Goal: Contribute content: Contribute content

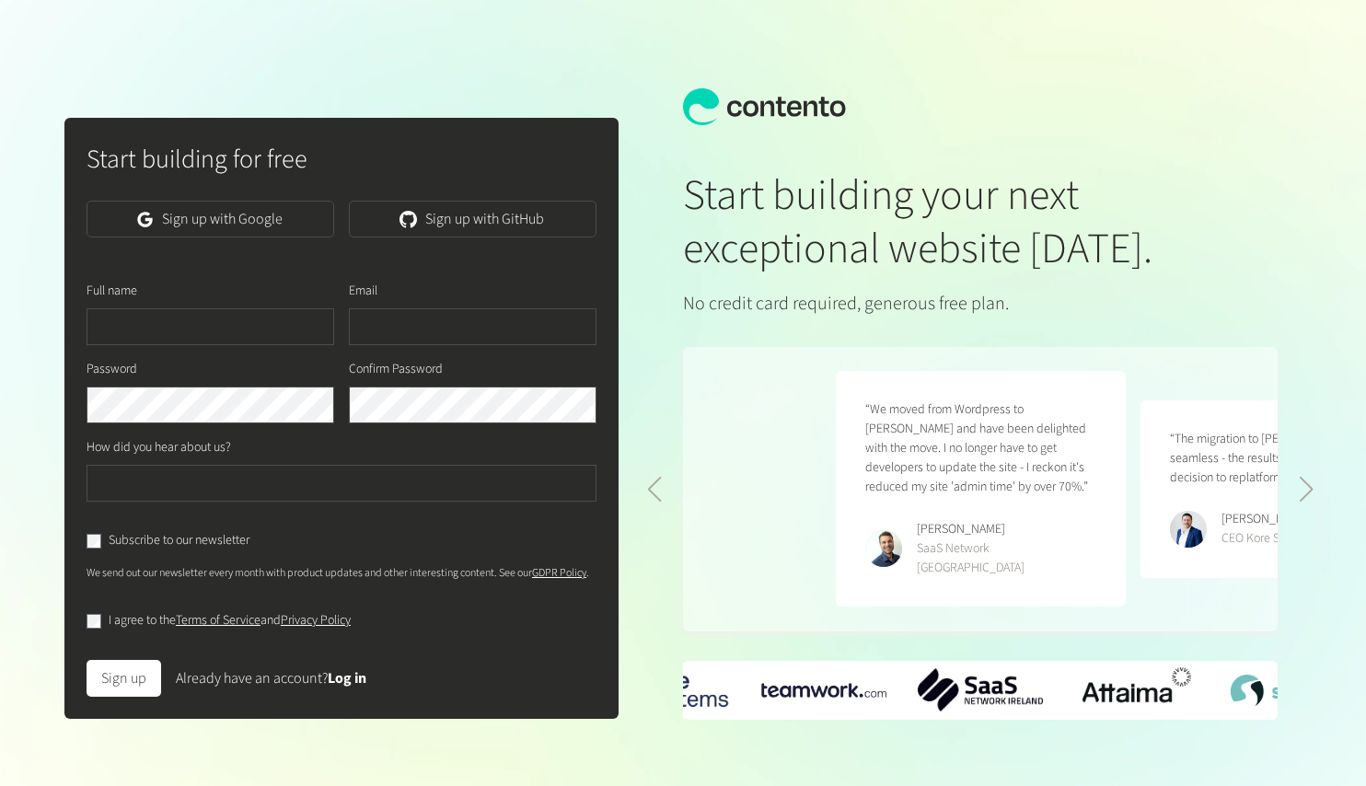
scroll to position [0, 609]
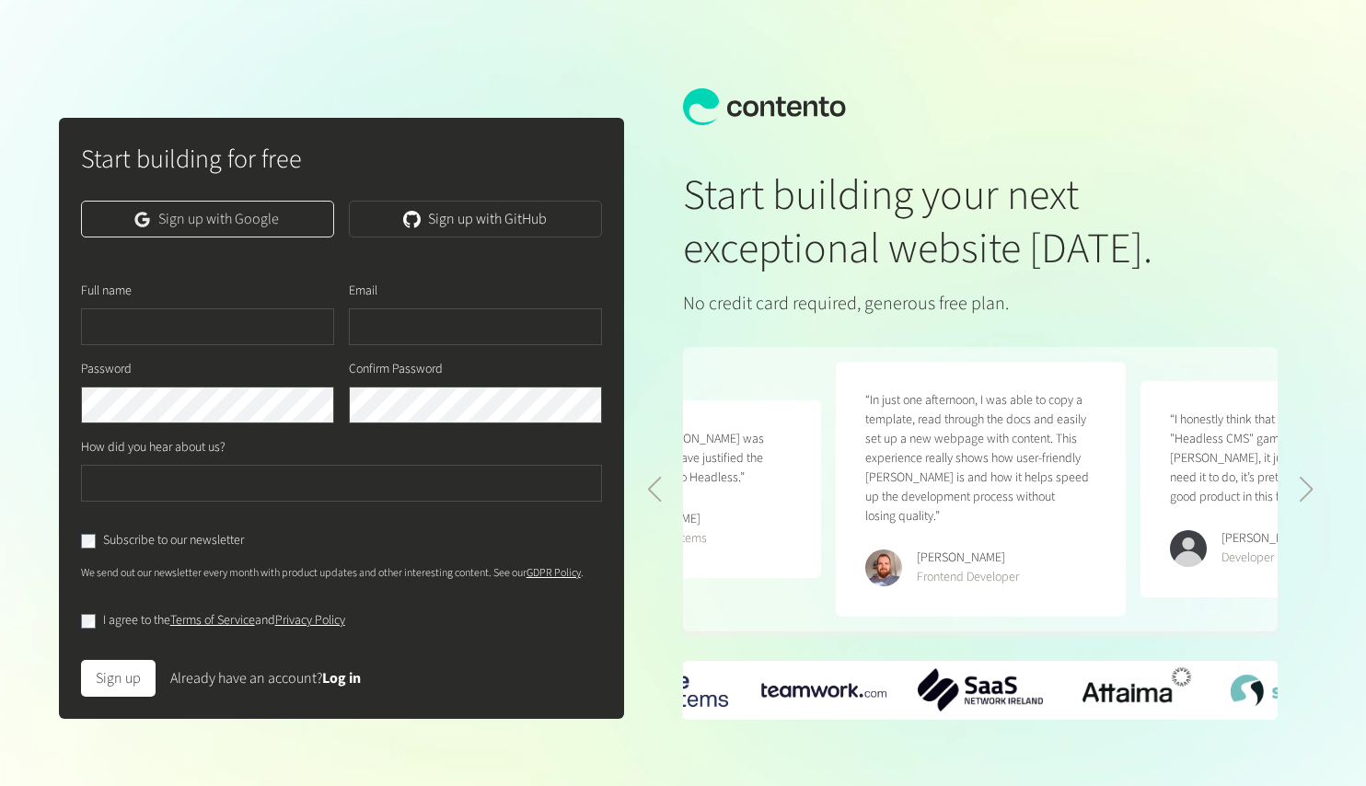
click at [272, 209] on link "Sign up with Google" at bounding box center [207, 219] width 253 height 37
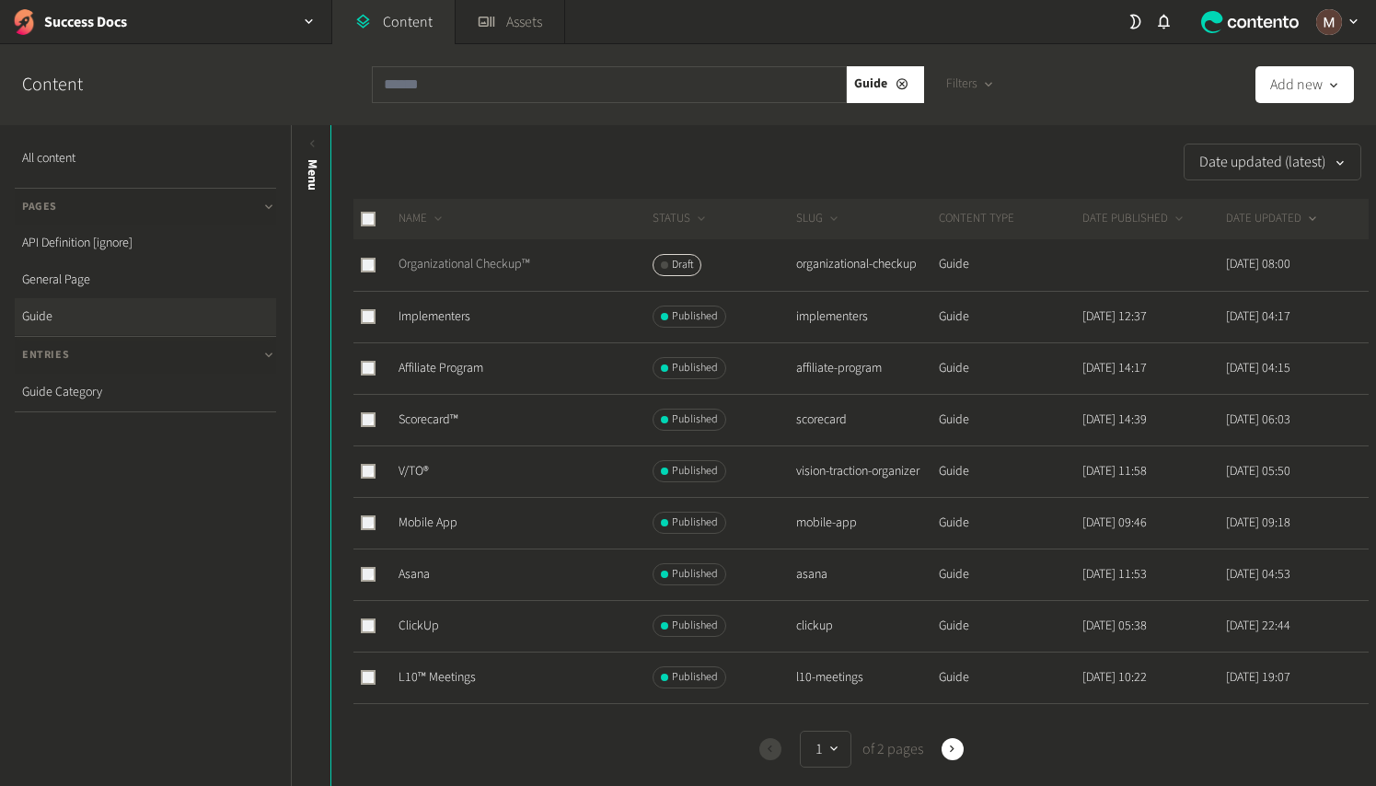
click at [499, 261] on link "Organizational Checkup™" at bounding box center [465, 264] width 132 height 18
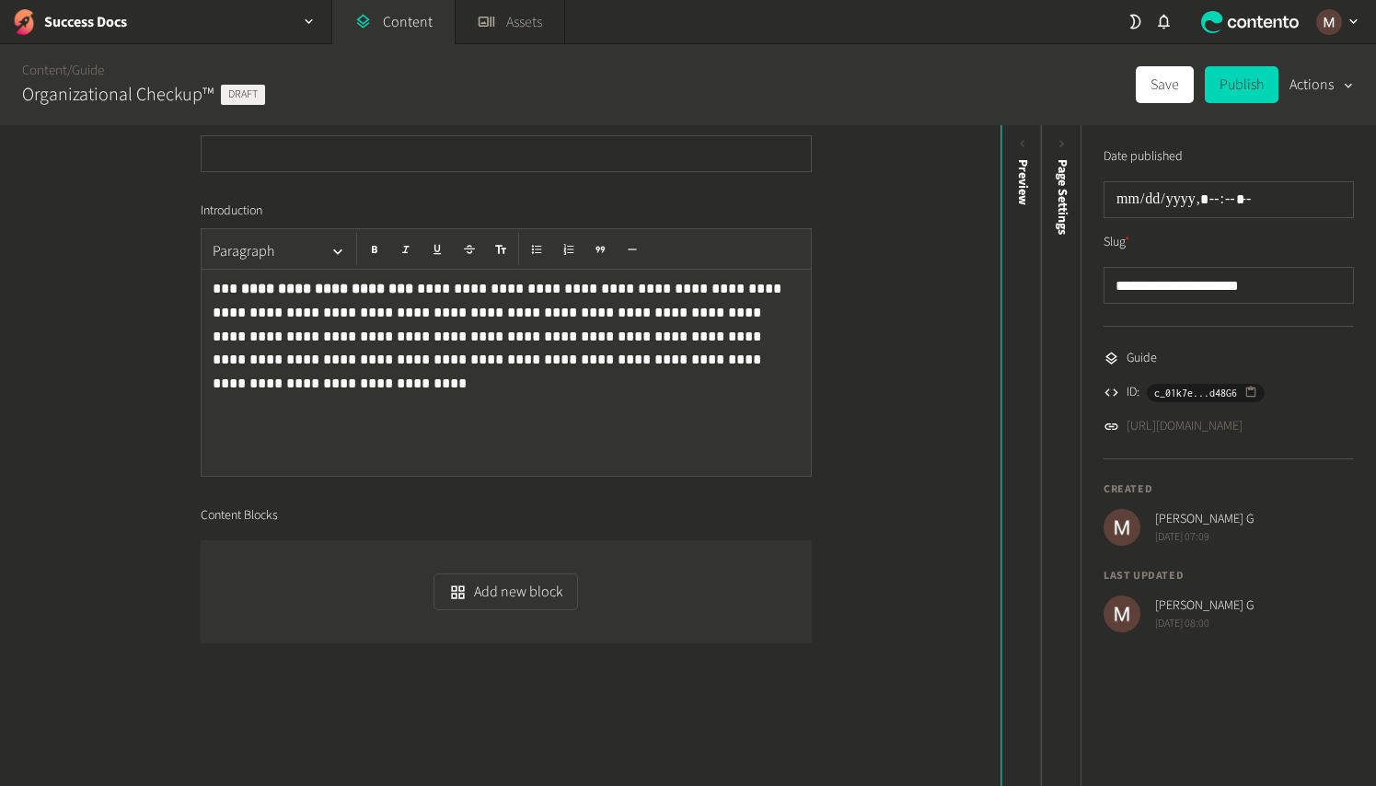
scroll to position [307, 0]
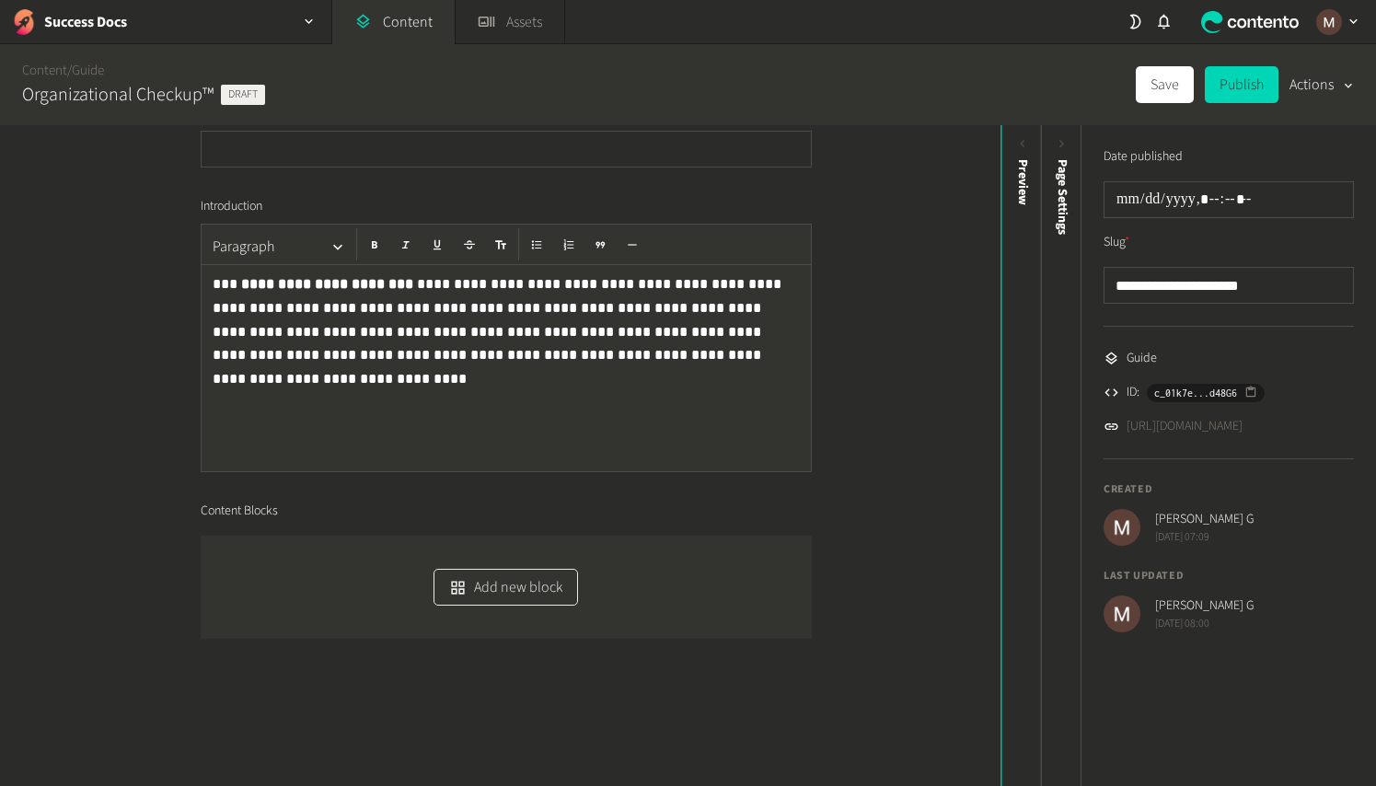
click at [469, 597] on button "Add new block" at bounding box center [506, 587] width 145 height 37
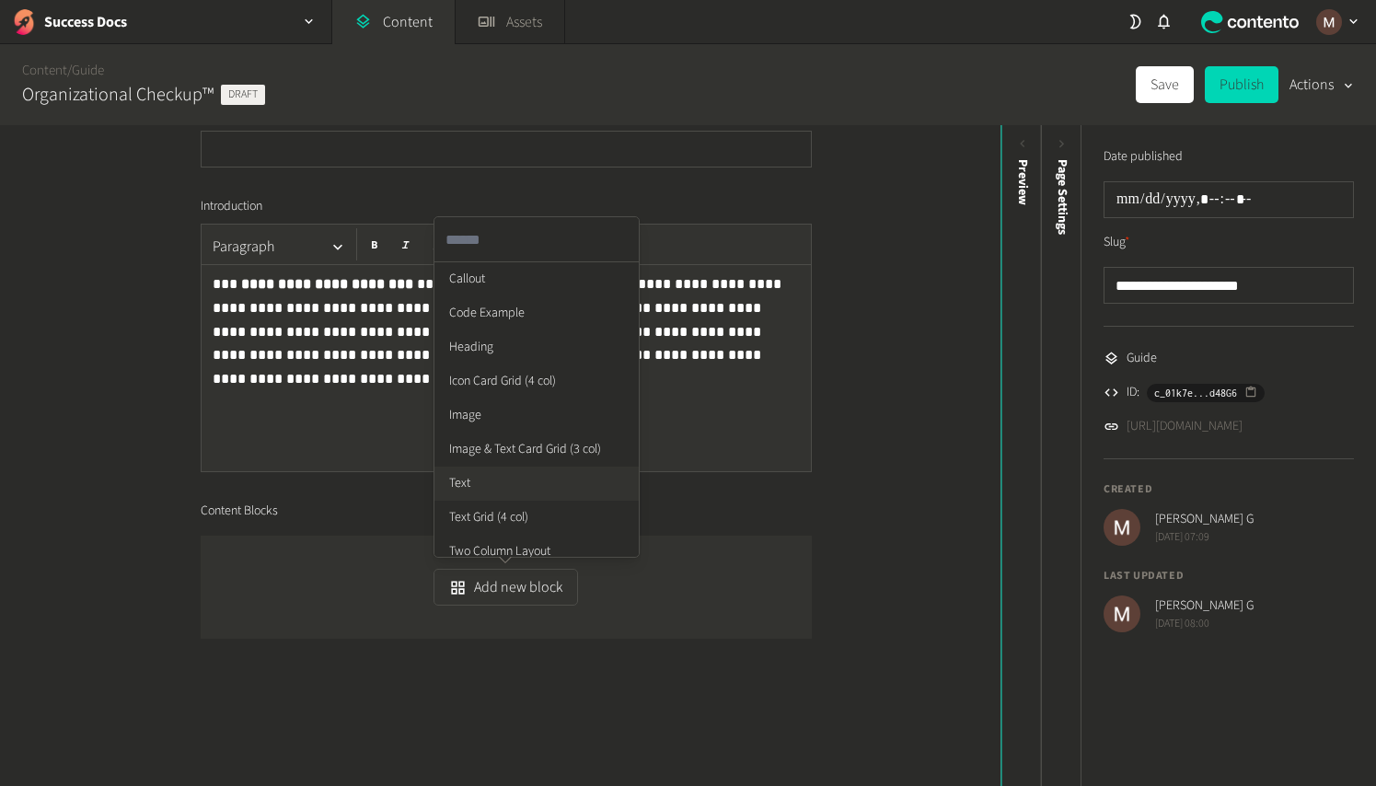
click at [477, 485] on li "Text" at bounding box center [536, 484] width 204 height 34
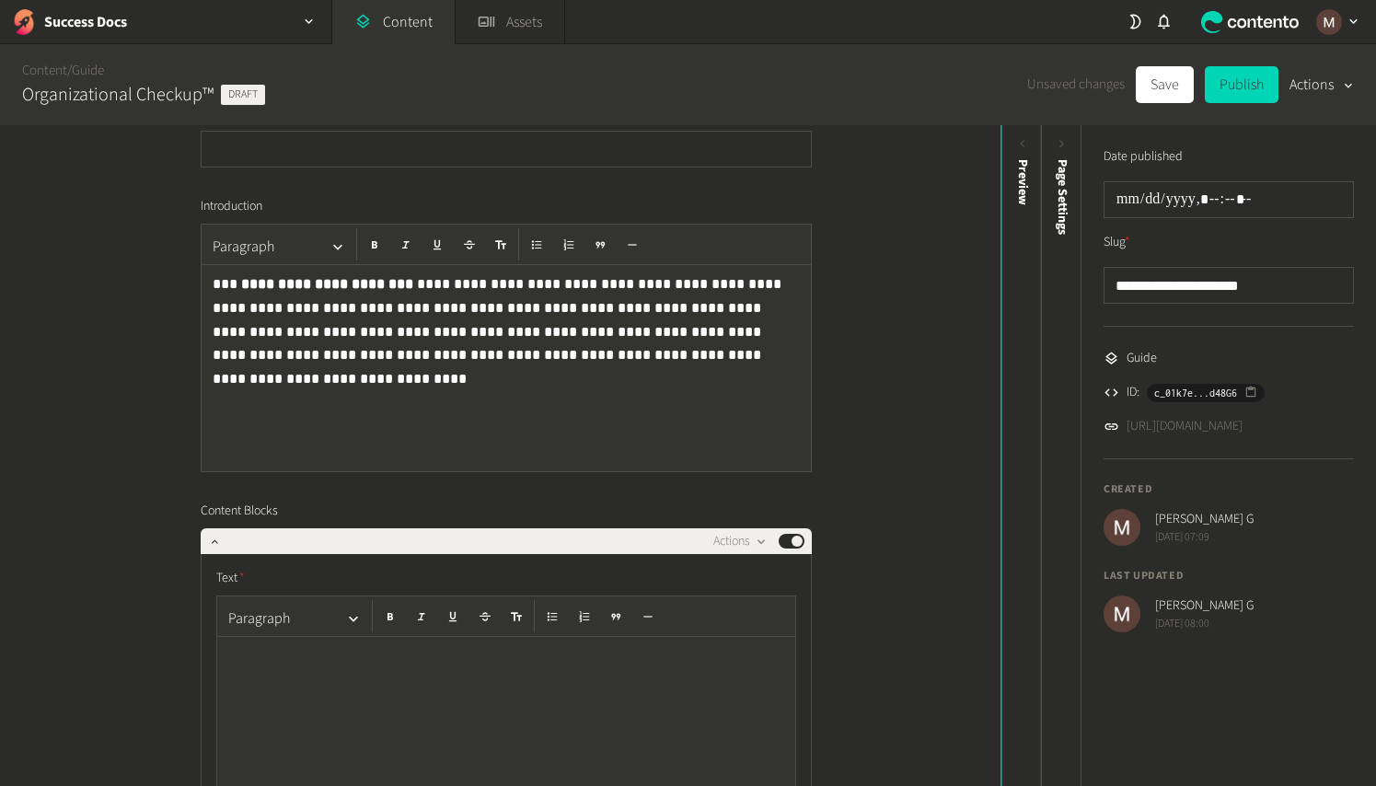
click at [439, 657] on p at bounding box center [506, 656] width 556 height 24
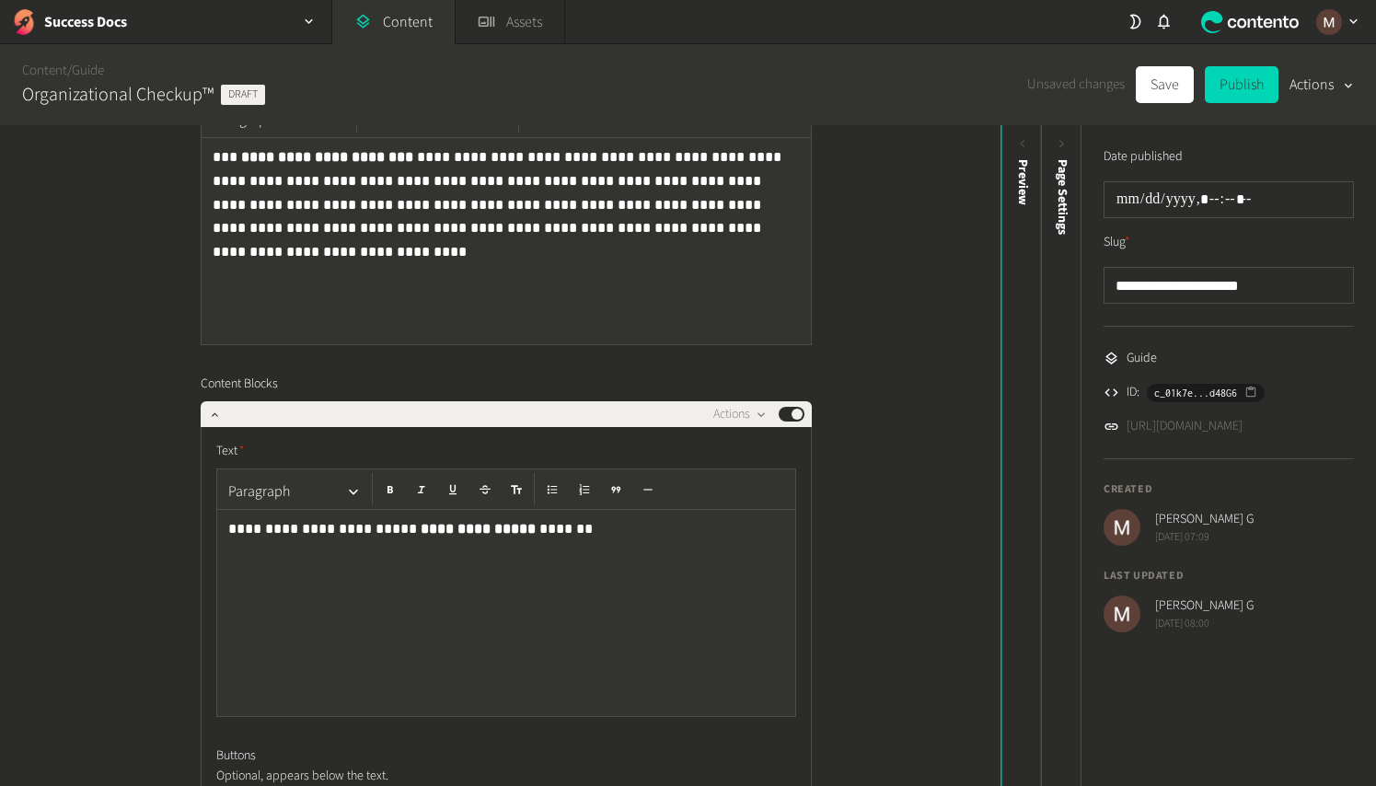
scroll to position [718, 0]
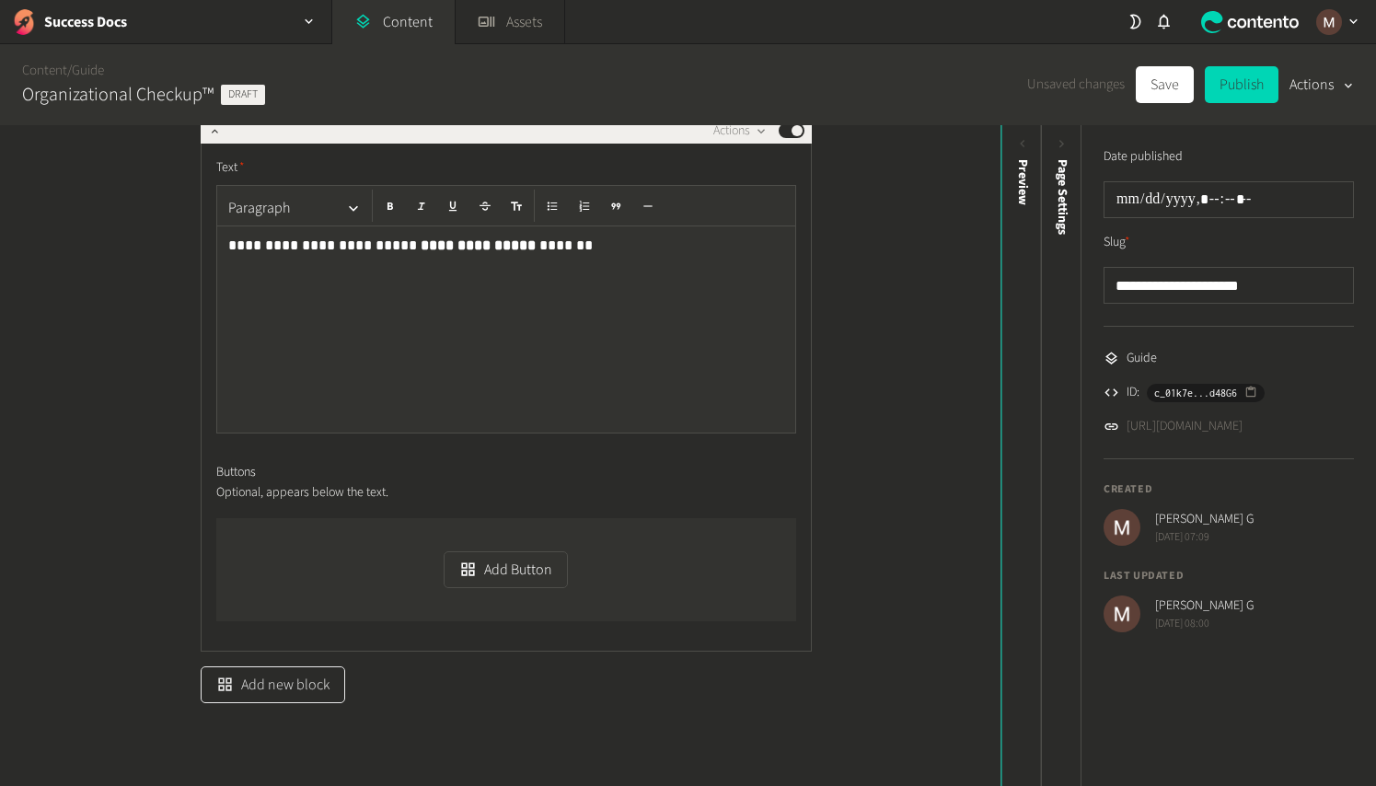
click at [286, 680] on button "Add new block" at bounding box center [273, 684] width 145 height 37
click at [268, 515] on li "Image" at bounding box center [304, 513] width 204 height 34
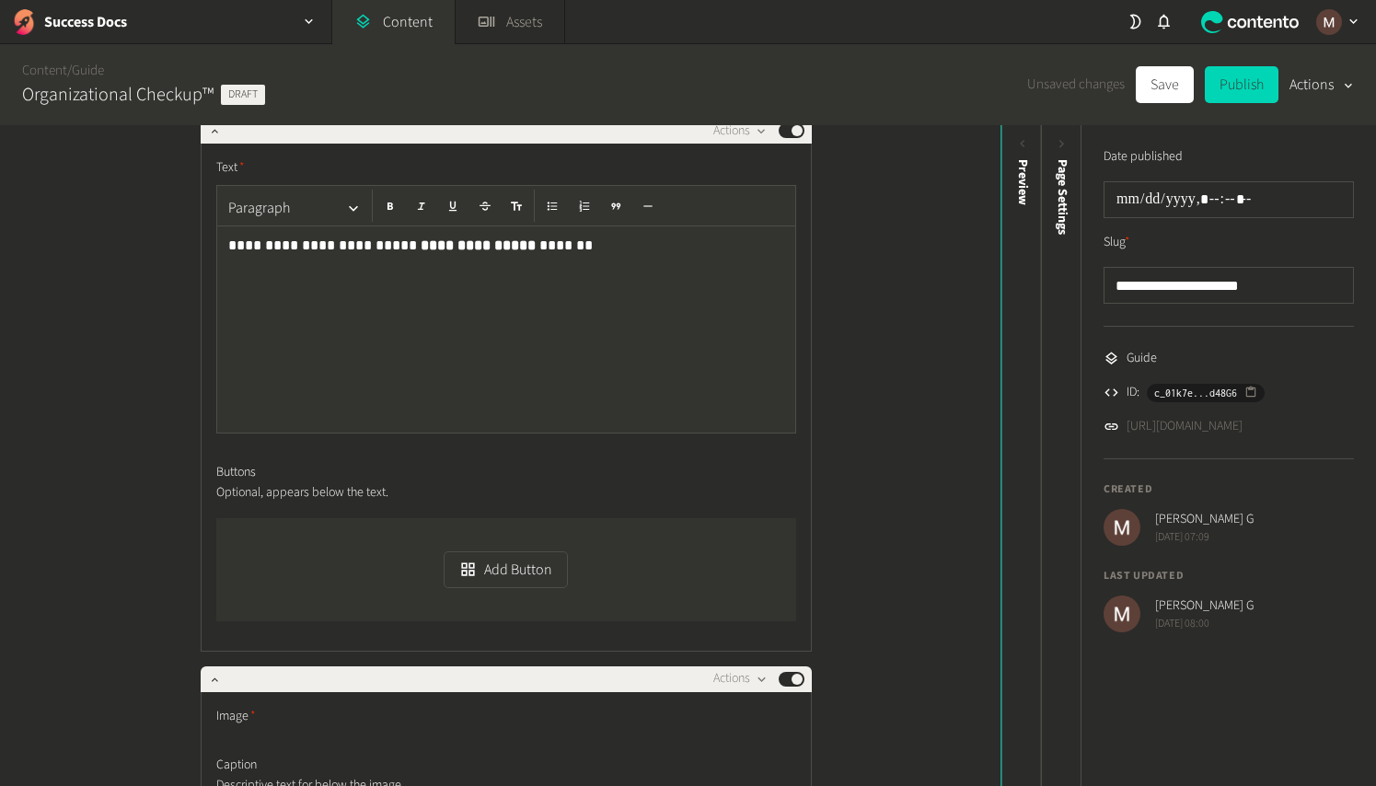
scroll to position [1001, 0]
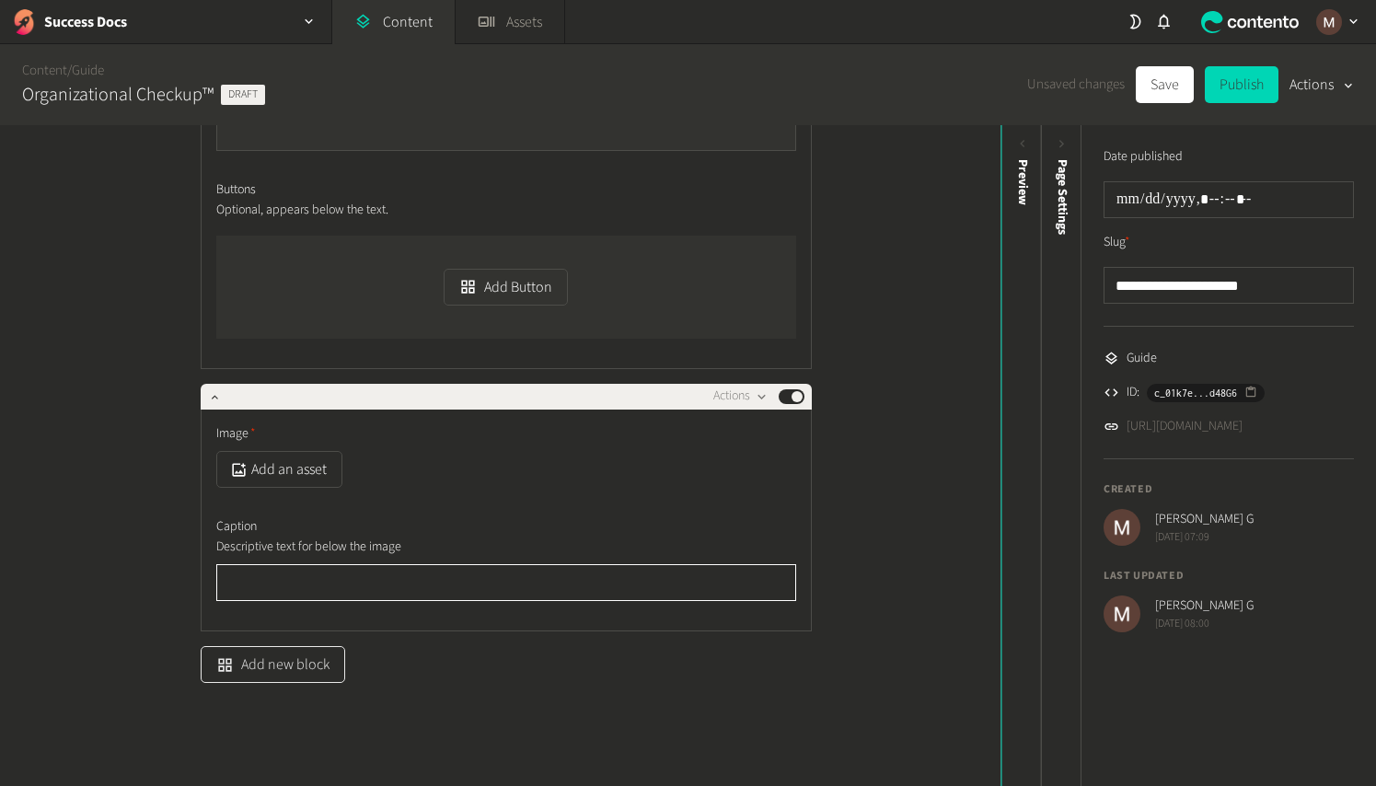
click at [289, 663] on button "Add new block" at bounding box center [273, 664] width 145 height 37
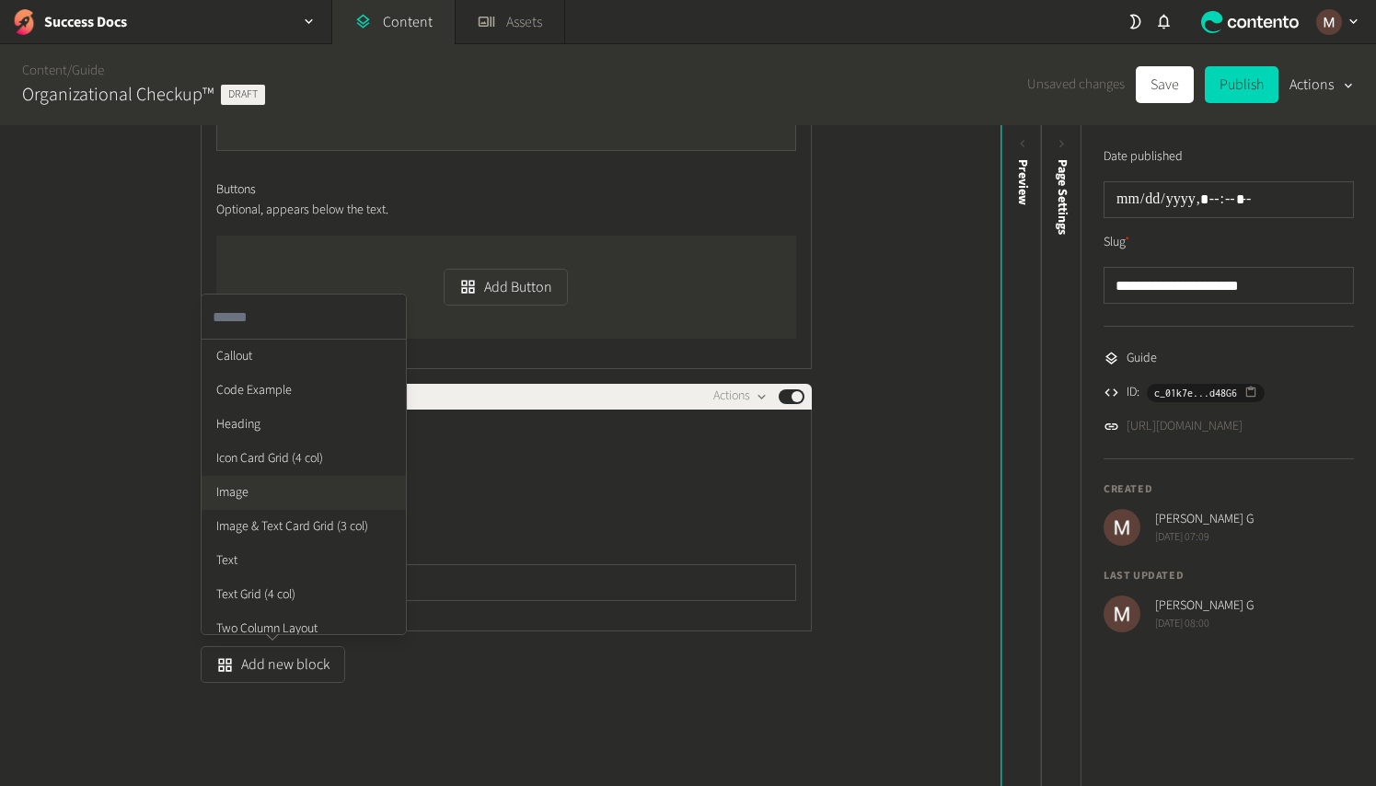
click at [268, 499] on li "Image" at bounding box center [304, 493] width 204 height 34
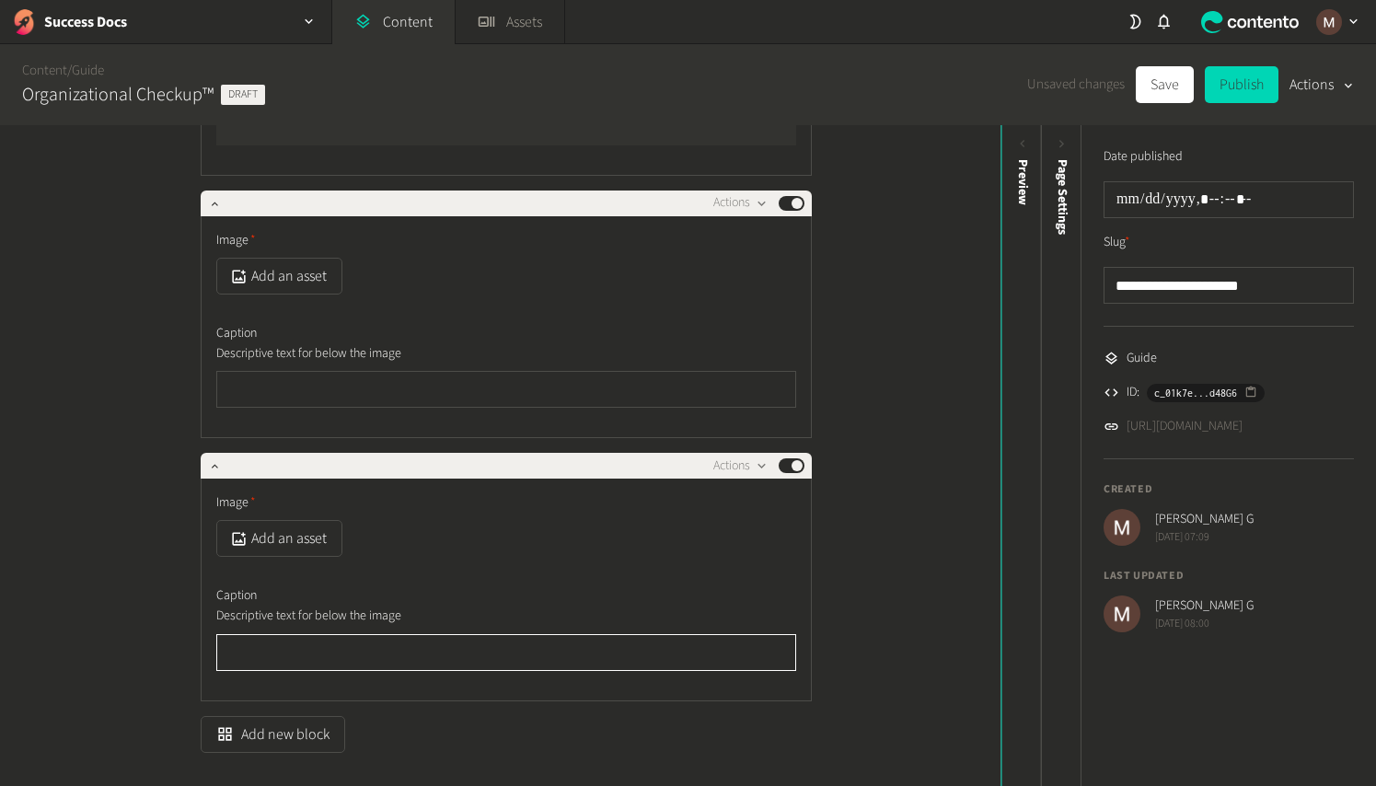
scroll to position [1151, 0]
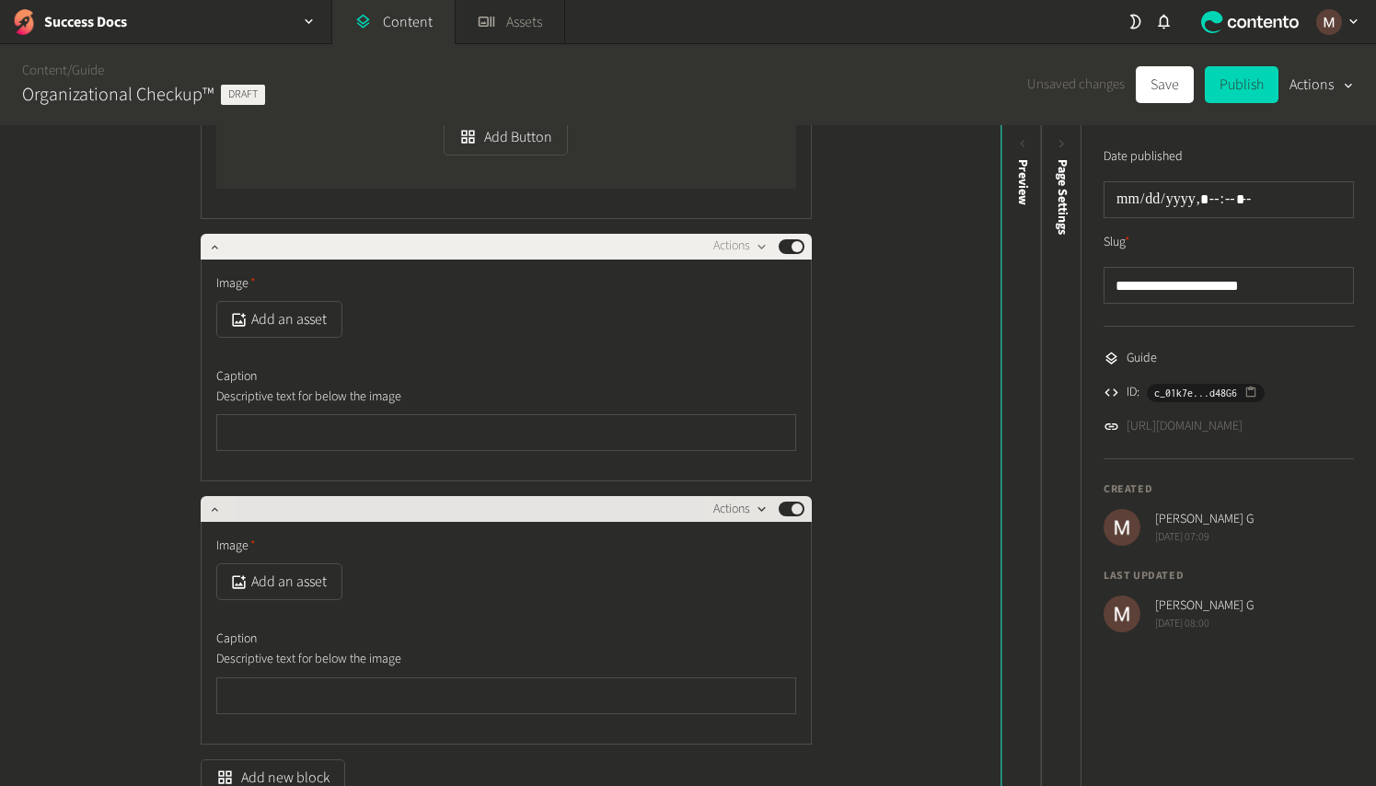
click at [749, 516] on button "Actions" at bounding box center [740, 509] width 54 height 22
click at [747, 647] on button "Delete" at bounding box center [768, 651] width 122 height 34
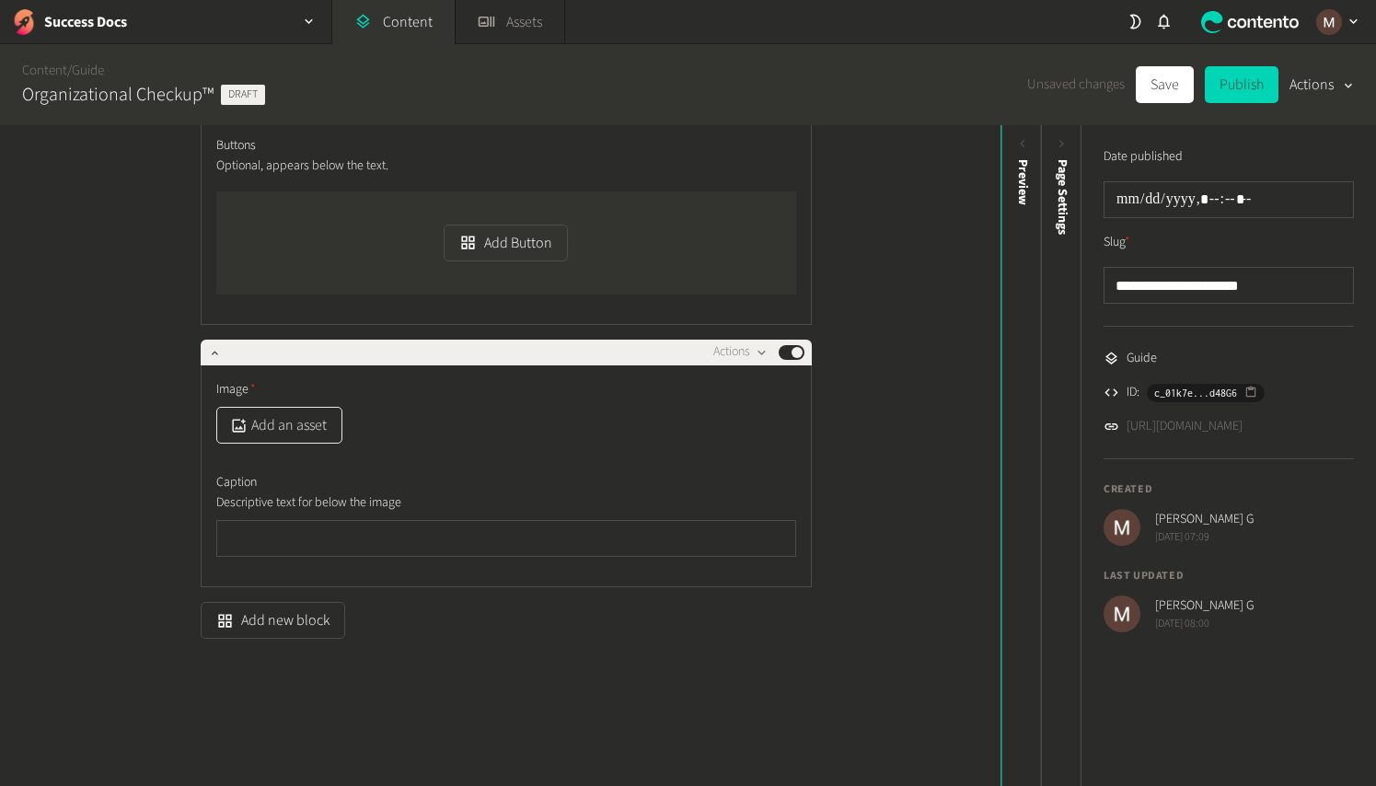
click at [281, 434] on button "Add an asset" at bounding box center [279, 425] width 126 height 37
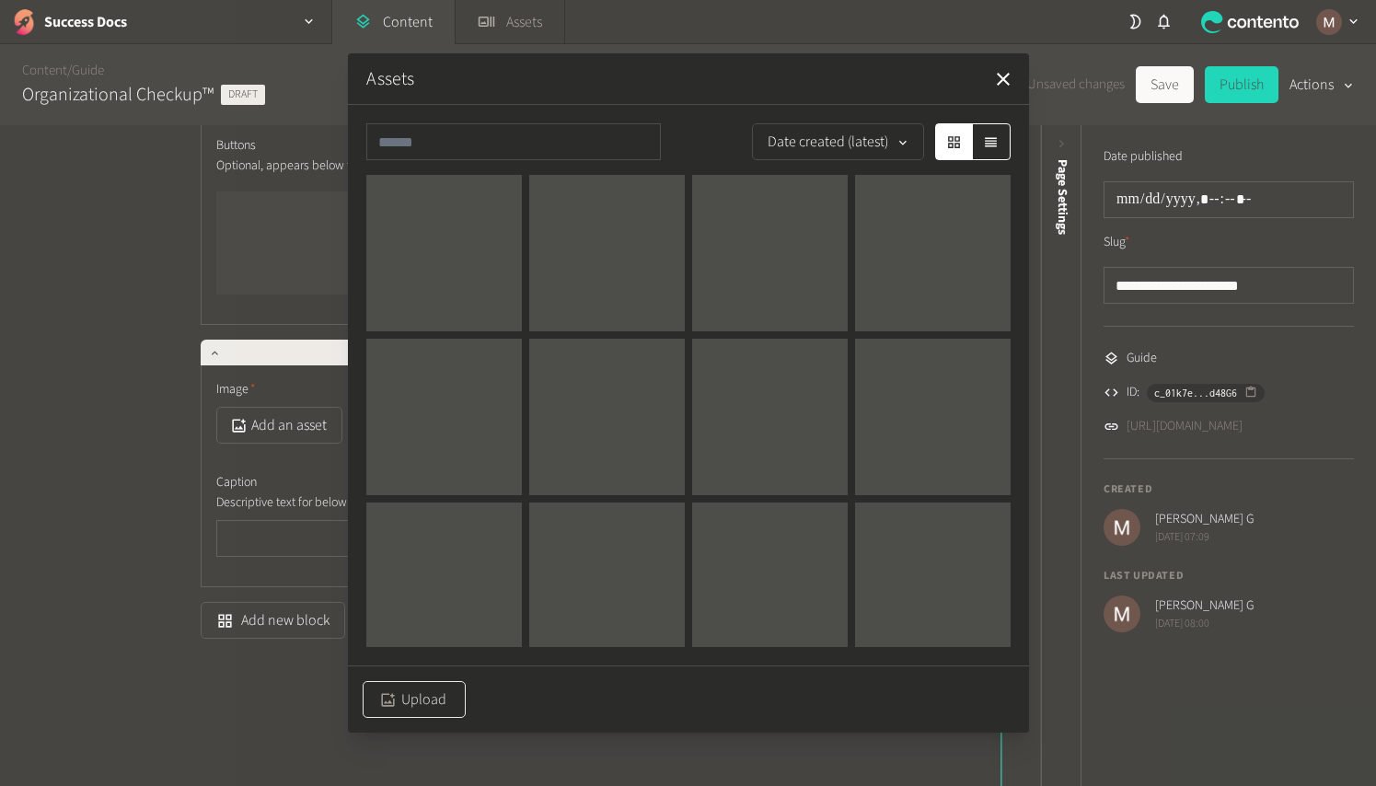
click at [421, 689] on button "Upload" at bounding box center [414, 699] width 103 height 37
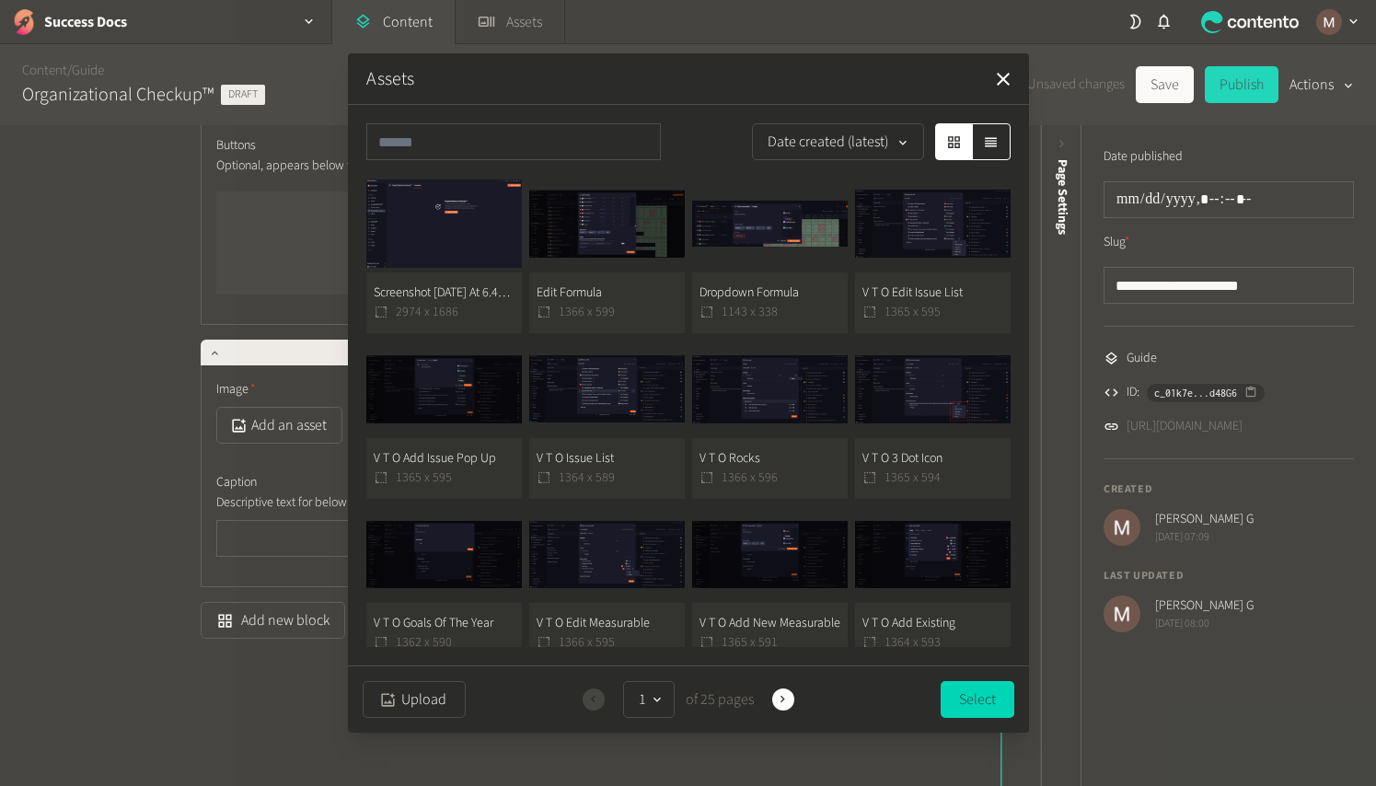
click at [450, 275] on button "Screenshot [DATE] At 6.46.56  A M 2974 x 1686" at bounding box center [444, 254] width 156 height 158
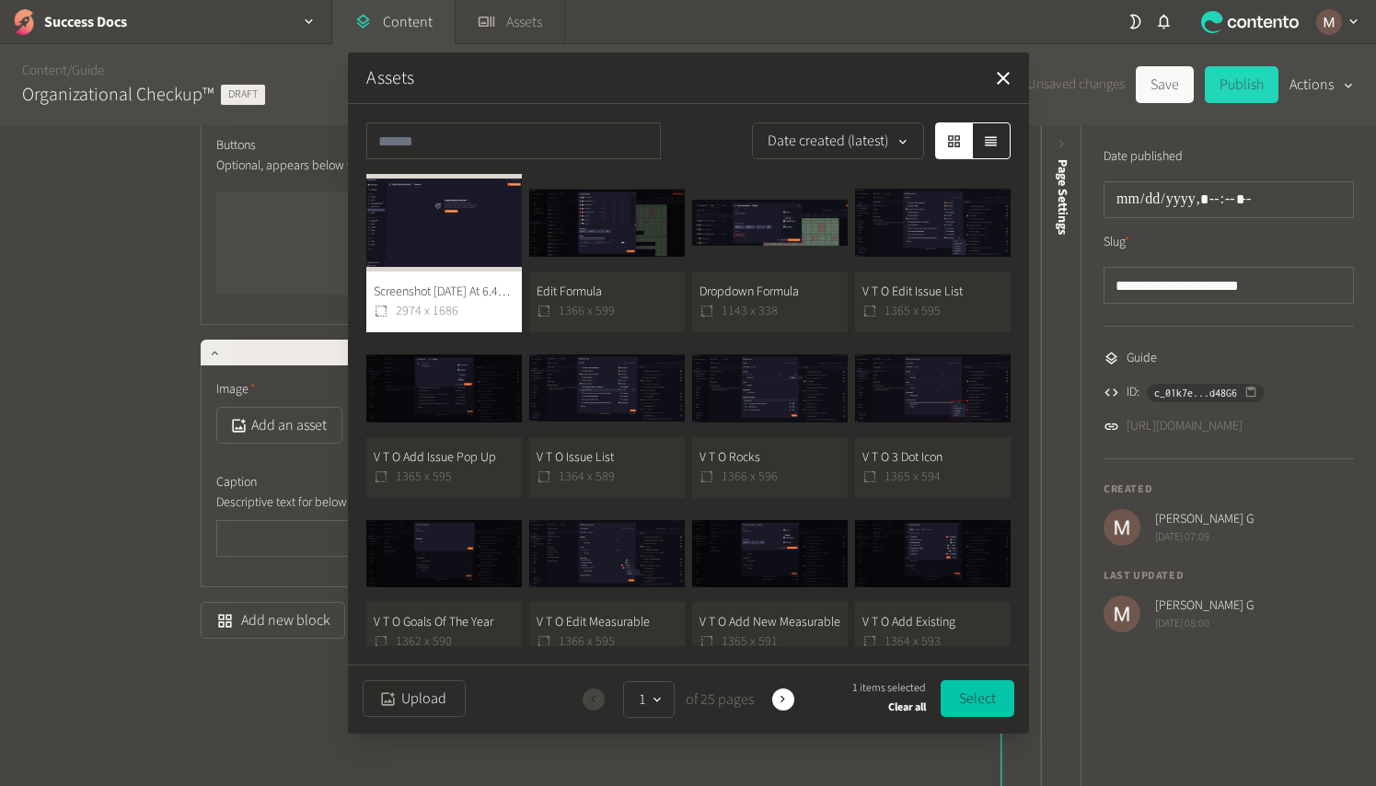
click at [967, 696] on button "Select" at bounding box center [978, 698] width 74 height 37
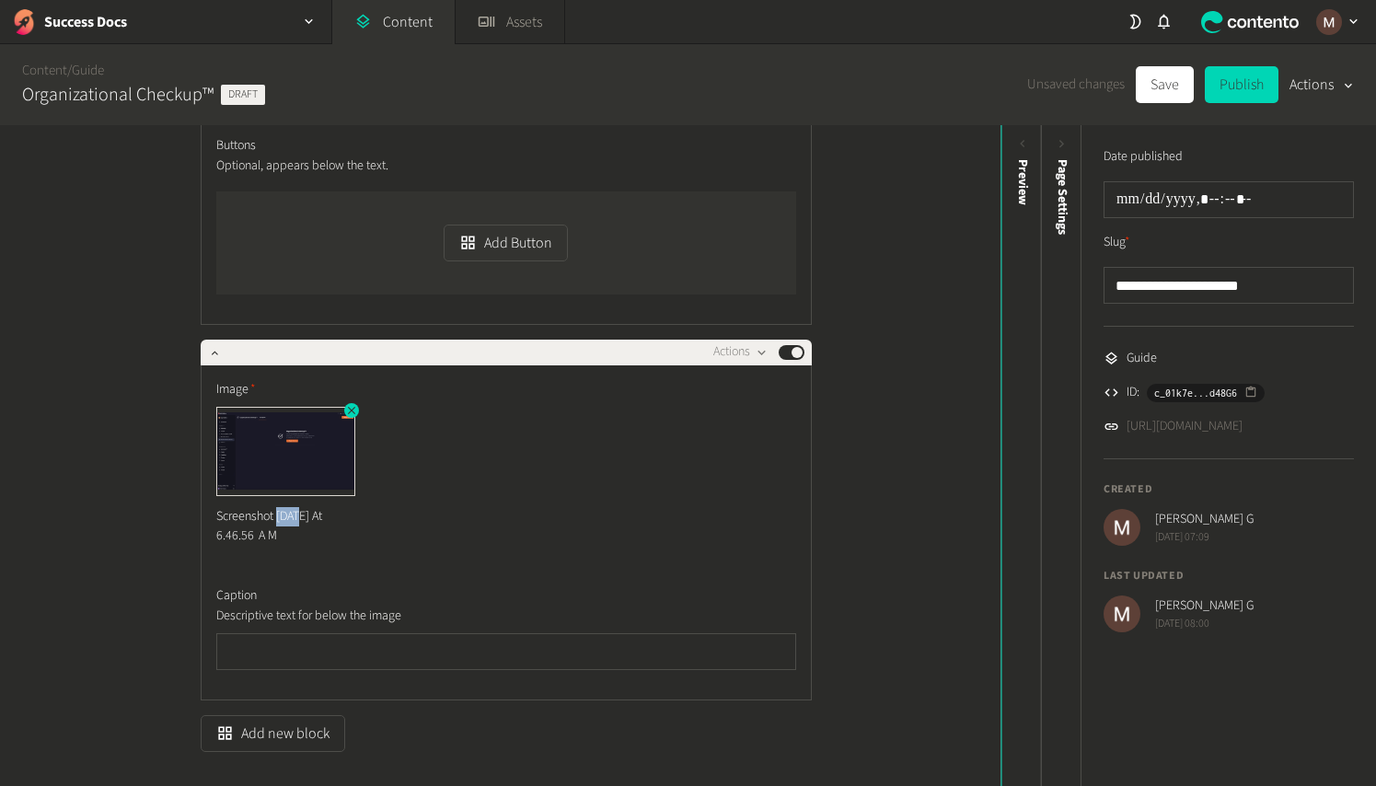
drag, startPoint x: 272, startPoint y: 518, endPoint x: 252, endPoint y: 515, distance: 20.6
click at [252, 515] on div "Screenshot [DATE] At 6.46.56  A M" at bounding box center [286, 526] width 140 height 61
click at [736, 345] on button "Actions" at bounding box center [740, 353] width 54 height 22
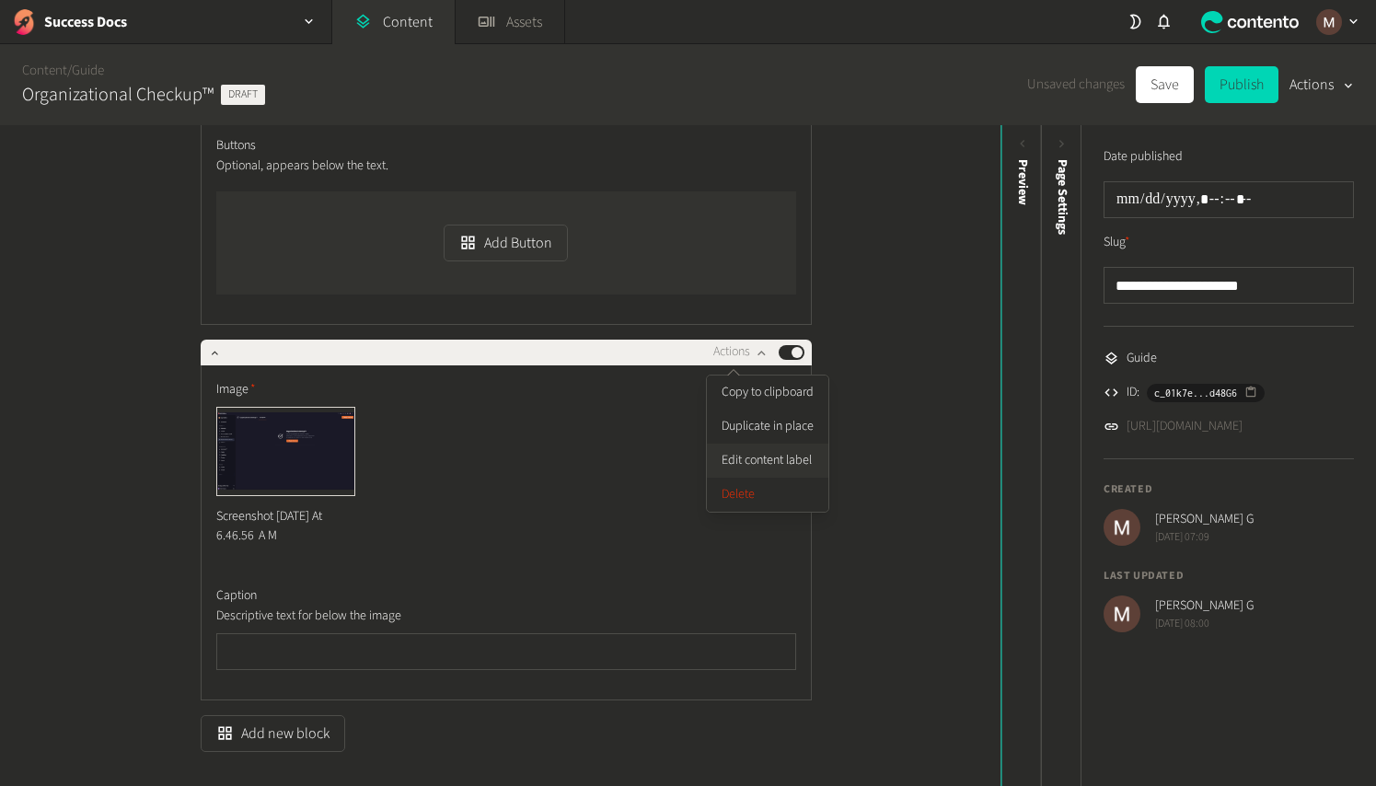
click at [746, 460] on button "Edit content label" at bounding box center [768, 461] width 122 height 34
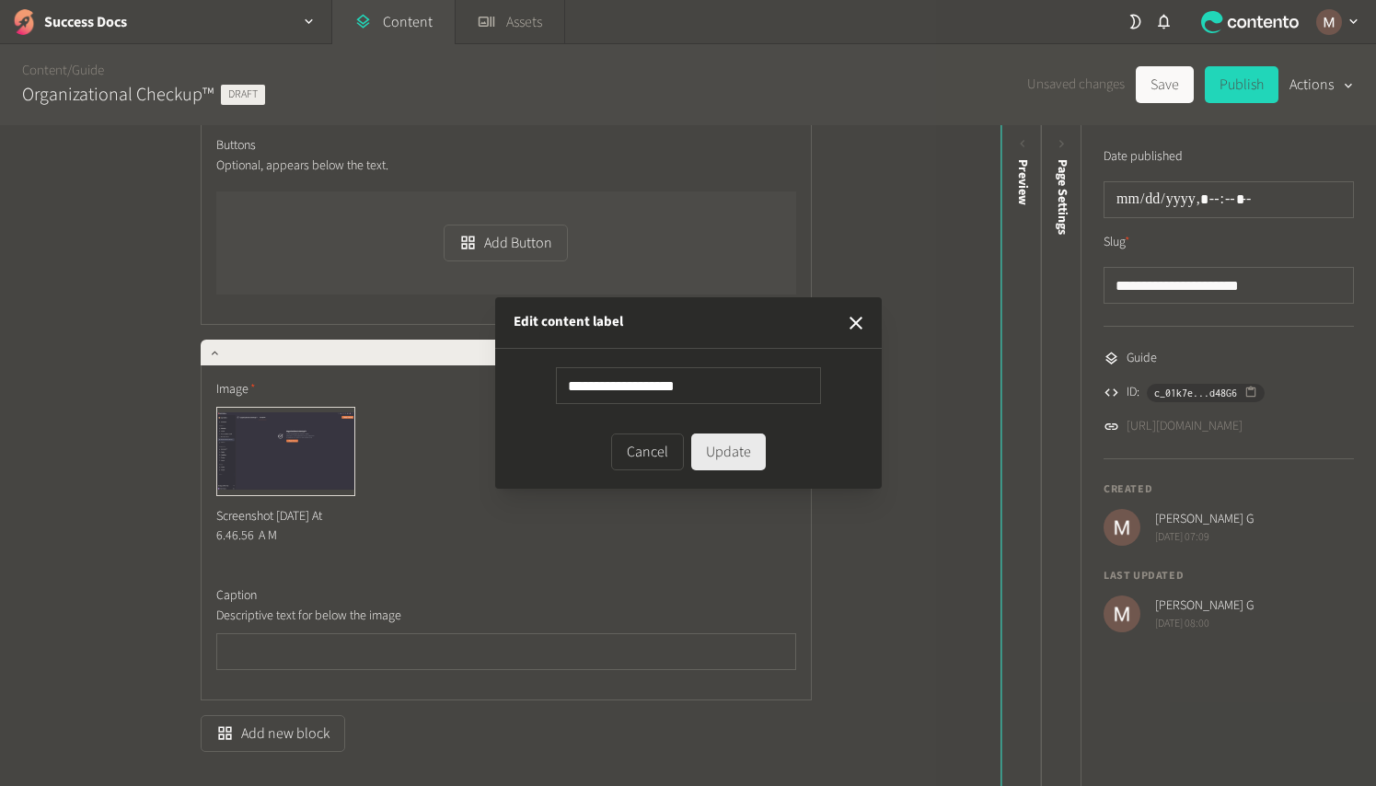
type input "**********"
click at [747, 466] on button "Update" at bounding box center [728, 452] width 75 height 37
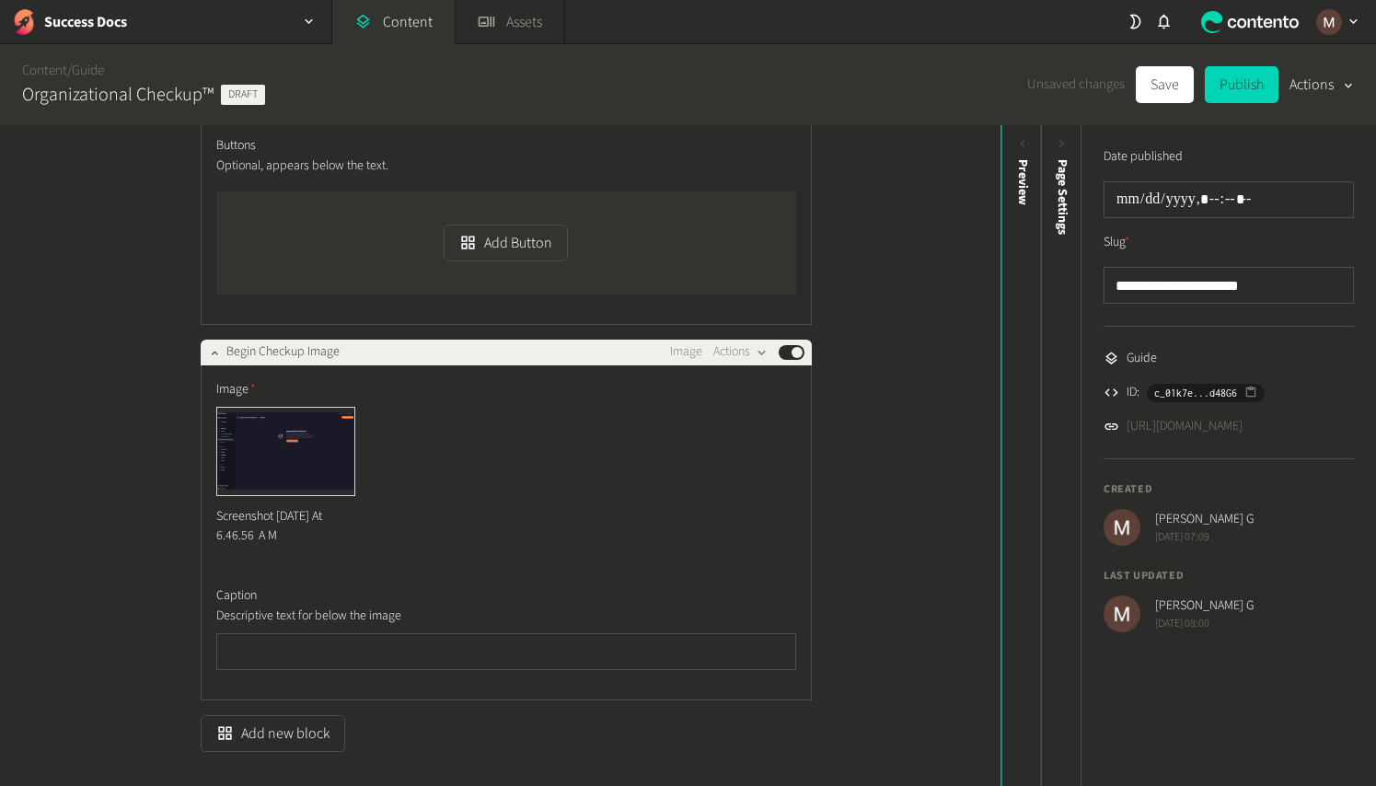
click at [905, 505] on div "**********" at bounding box center [500, 455] width 1001 height 661
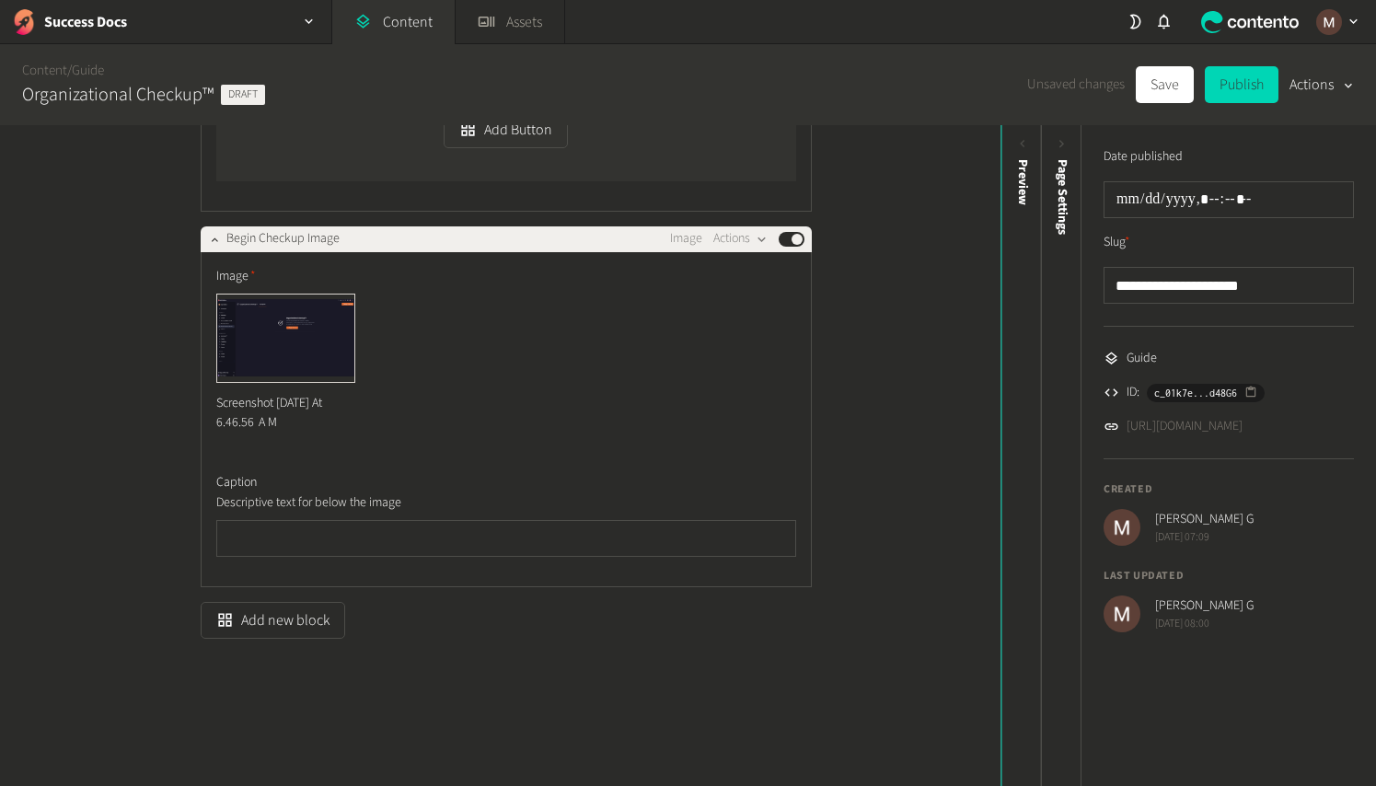
scroll to position [585, 0]
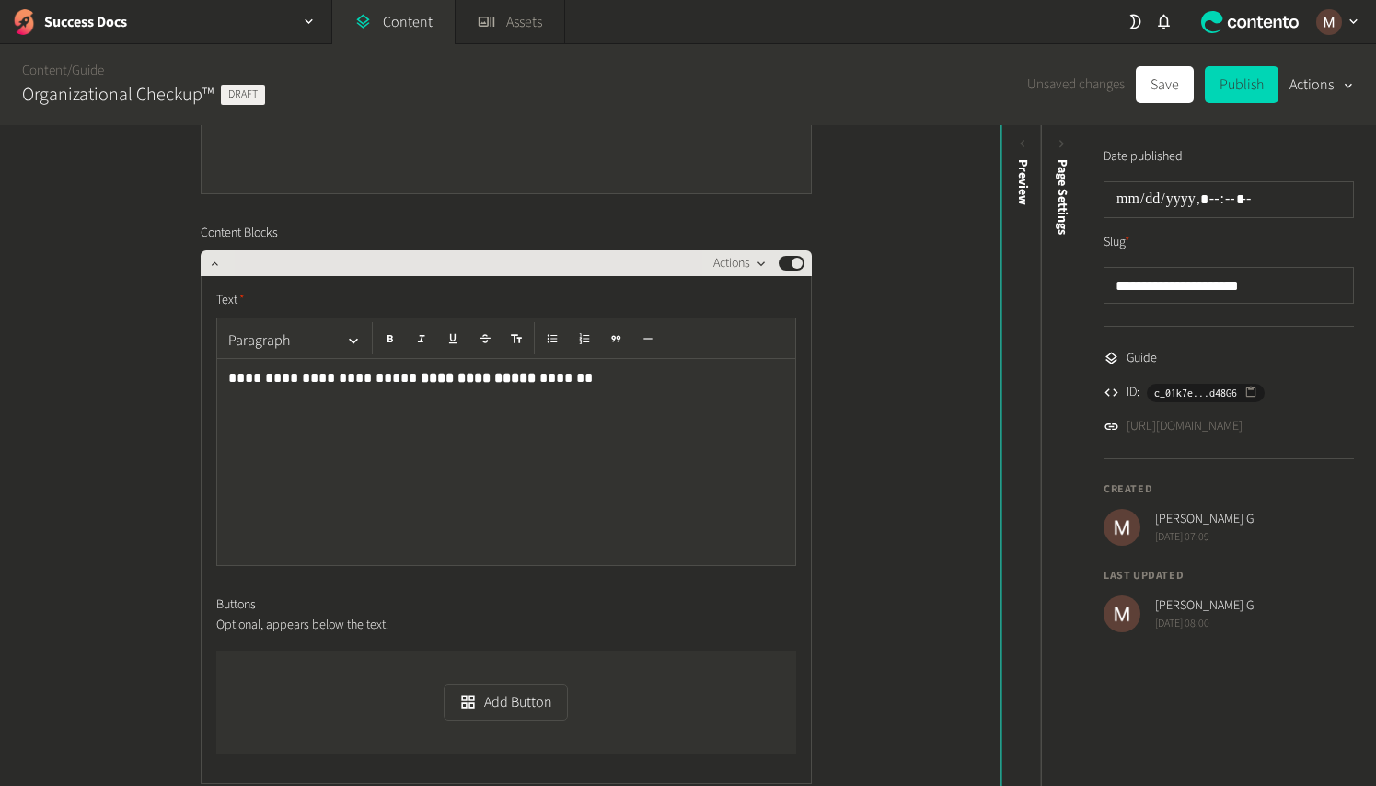
click at [720, 257] on button "Actions" at bounding box center [740, 263] width 54 height 22
click at [758, 382] on button "Edit content label" at bounding box center [768, 371] width 122 height 34
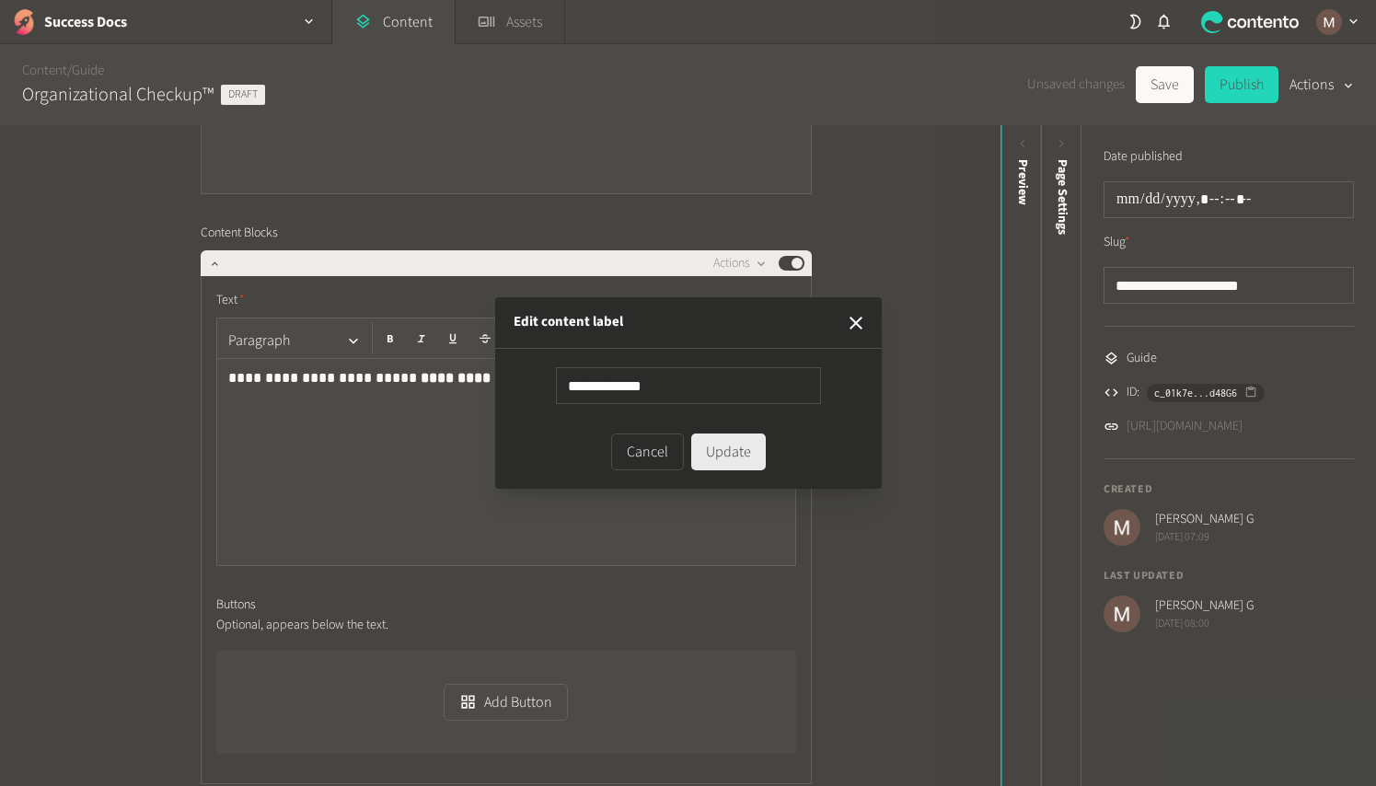
type input "**********"
click at [739, 454] on button "Update" at bounding box center [728, 452] width 75 height 37
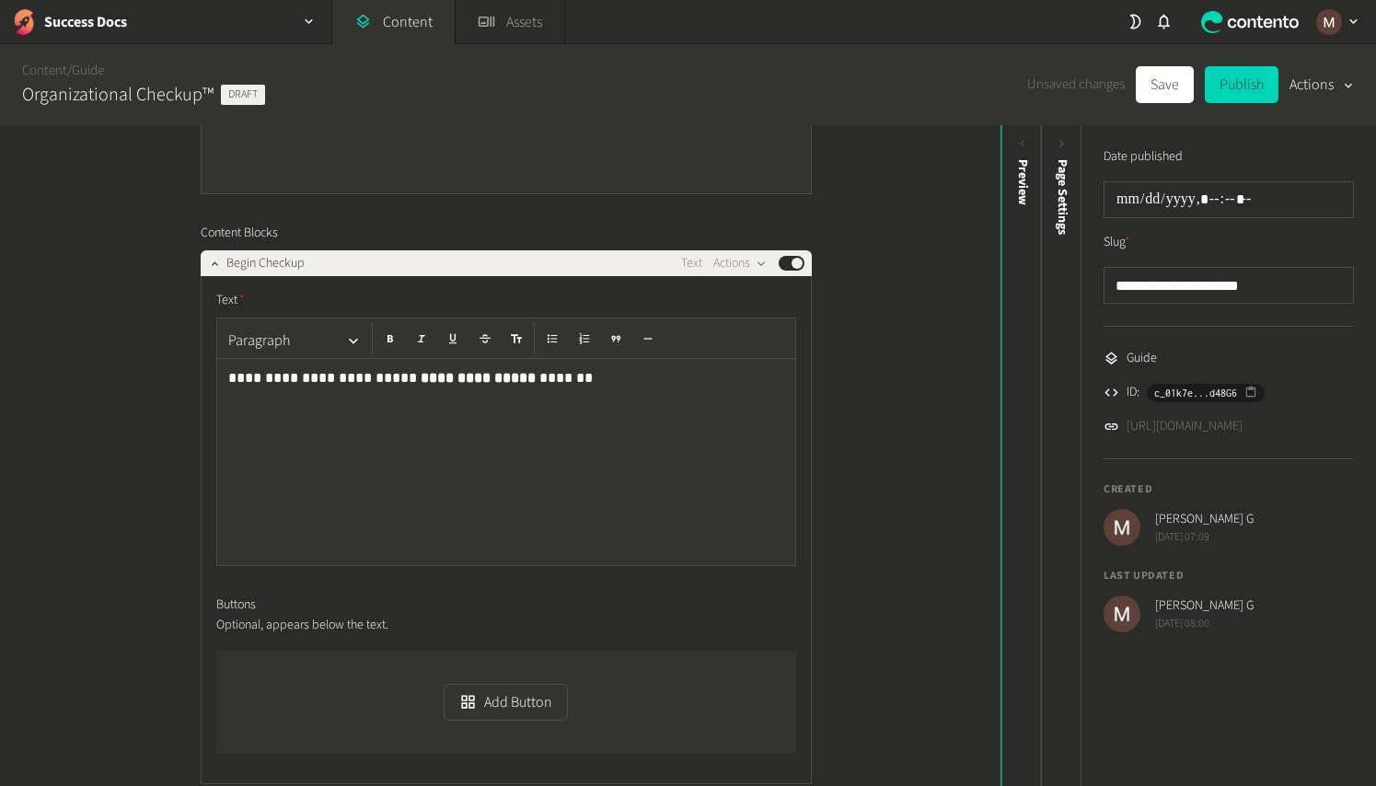
click at [841, 425] on div "**********" at bounding box center [500, 455] width 1001 height 661
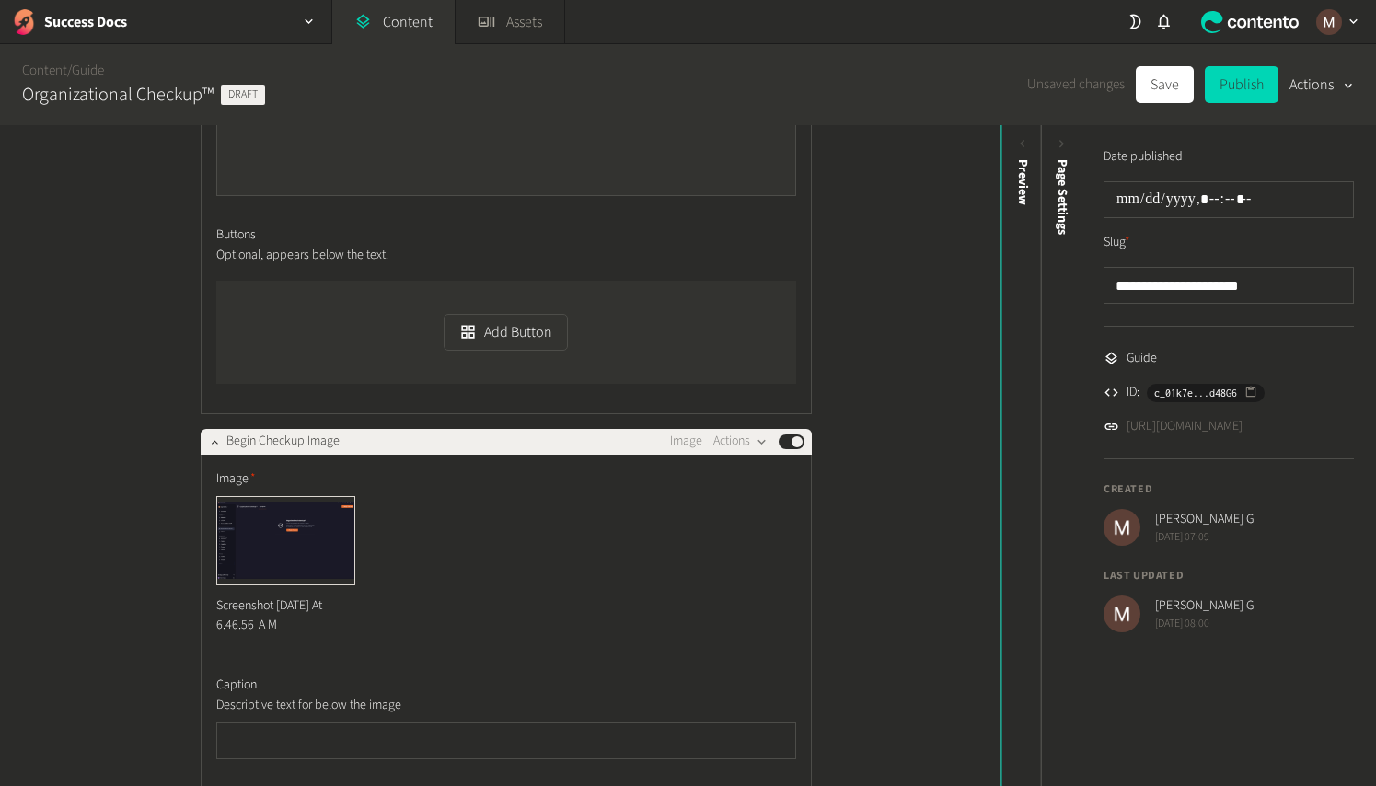
scroll to position [1158, 0]
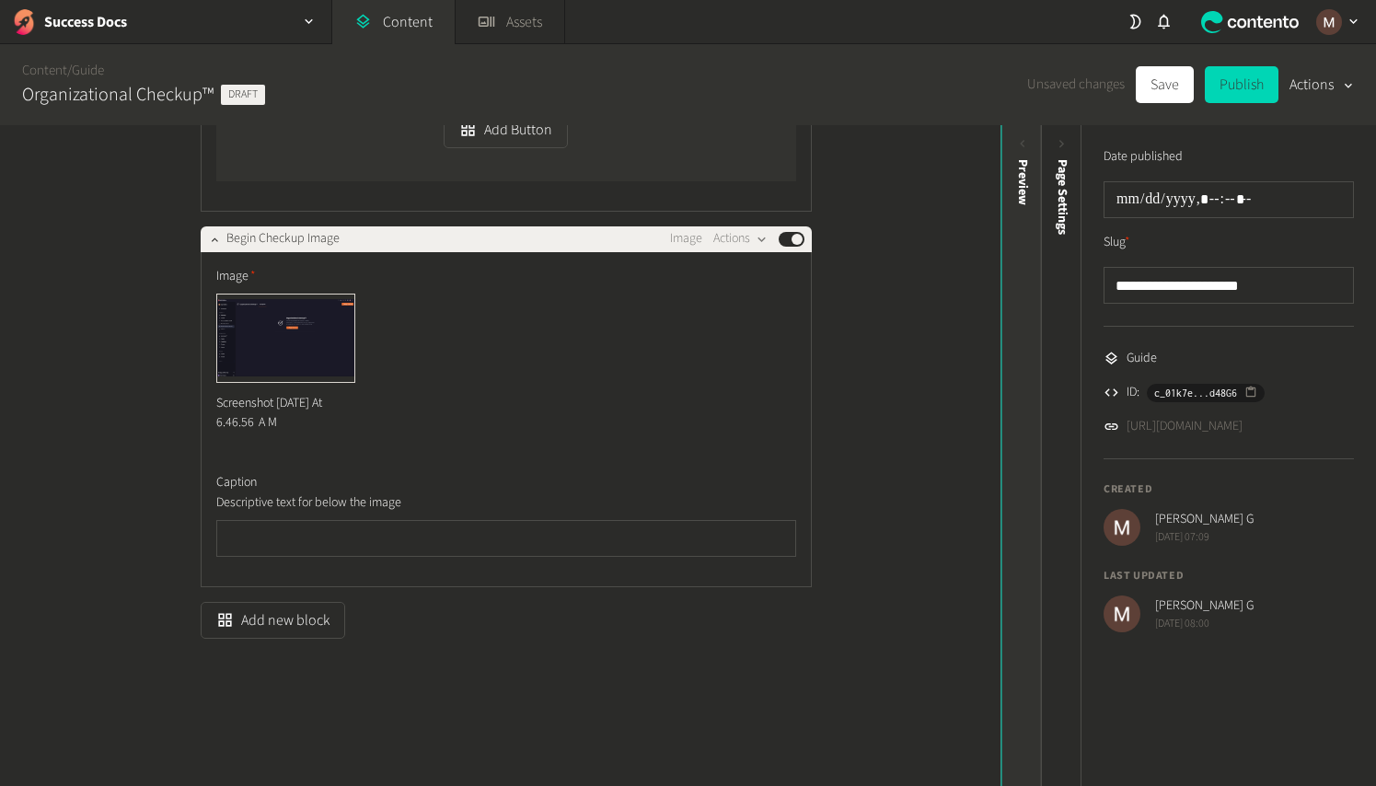
click at [1028, 153] on div "Preview" at bounding box center [1022, 301] width 41 height 331
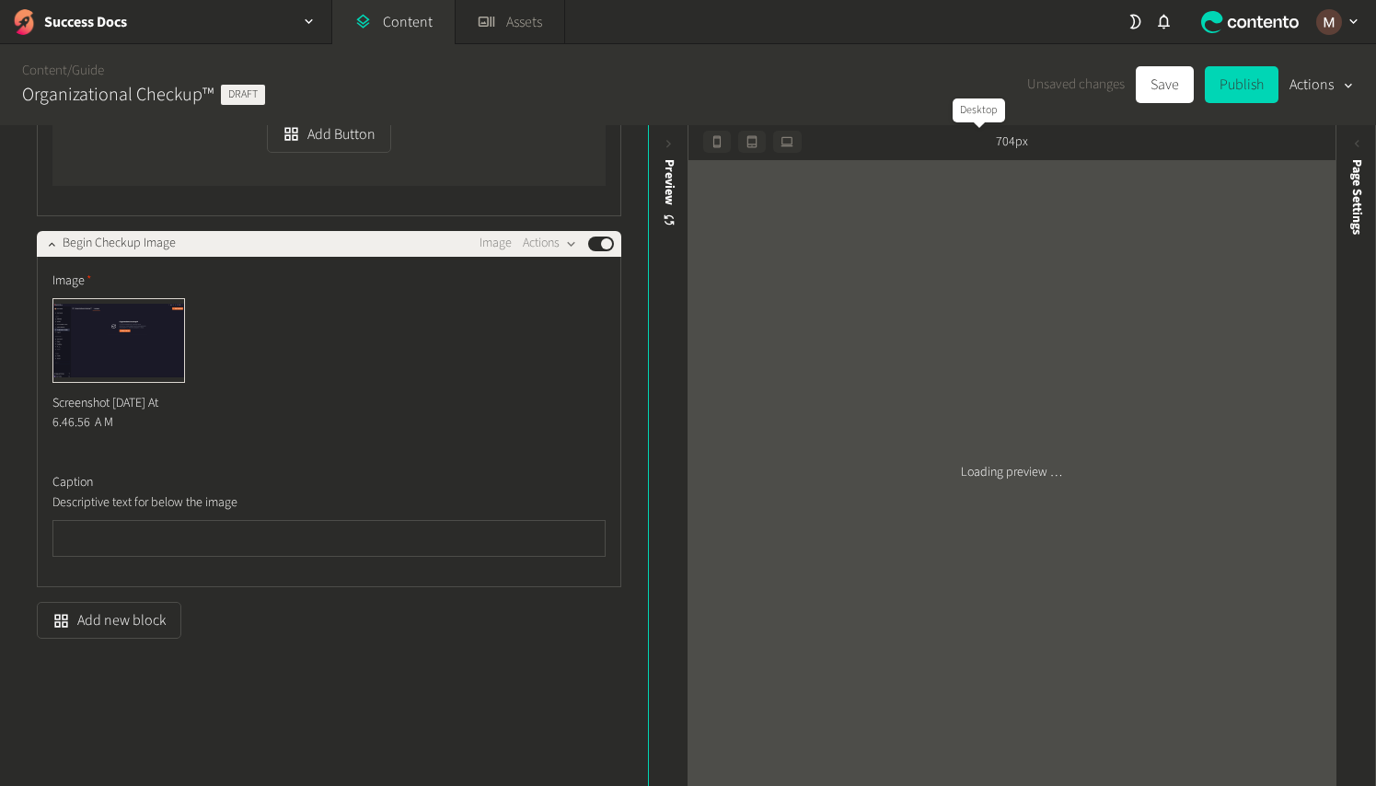
scroll to position [1152, 0]
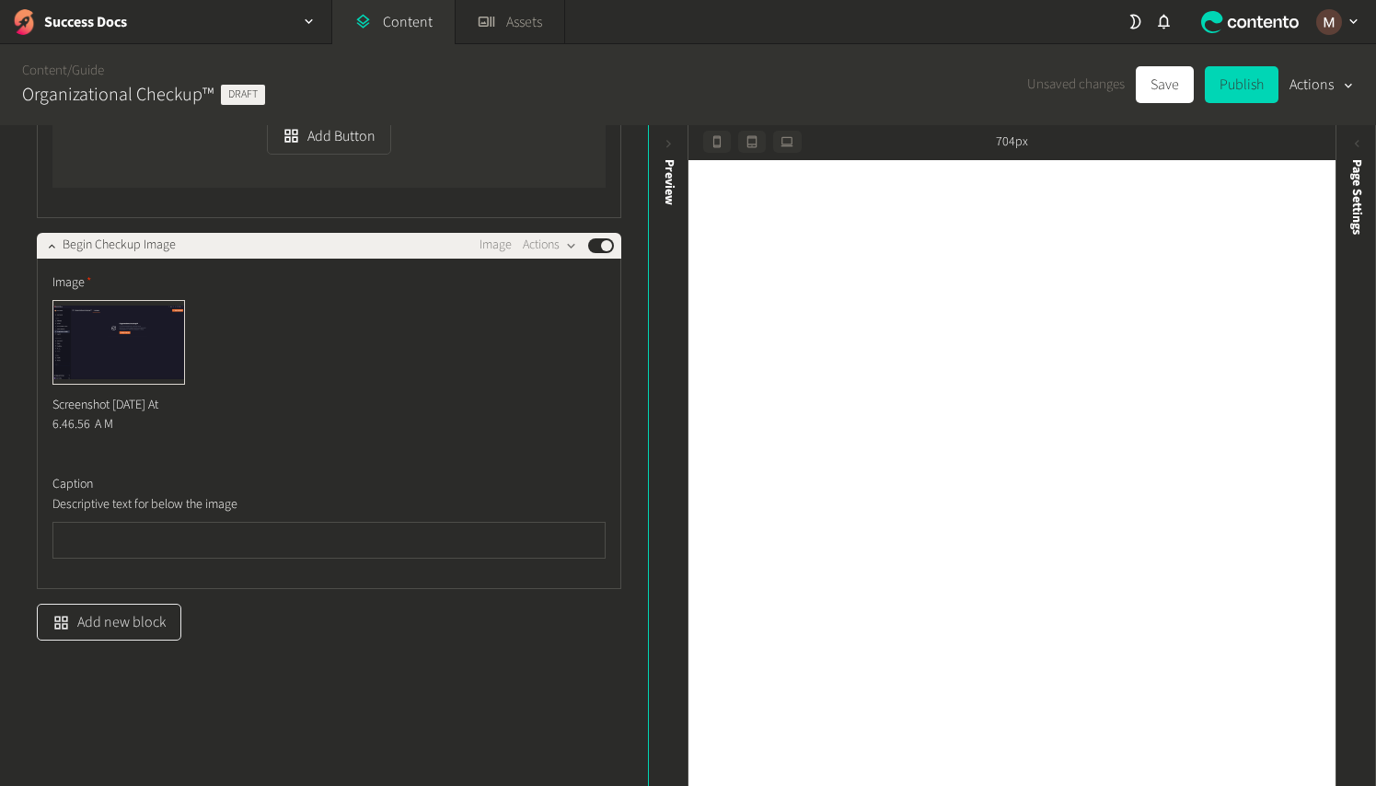
click at [122, 633] on button "Add new block" at bounding box center [109, 622] width 145 height 37
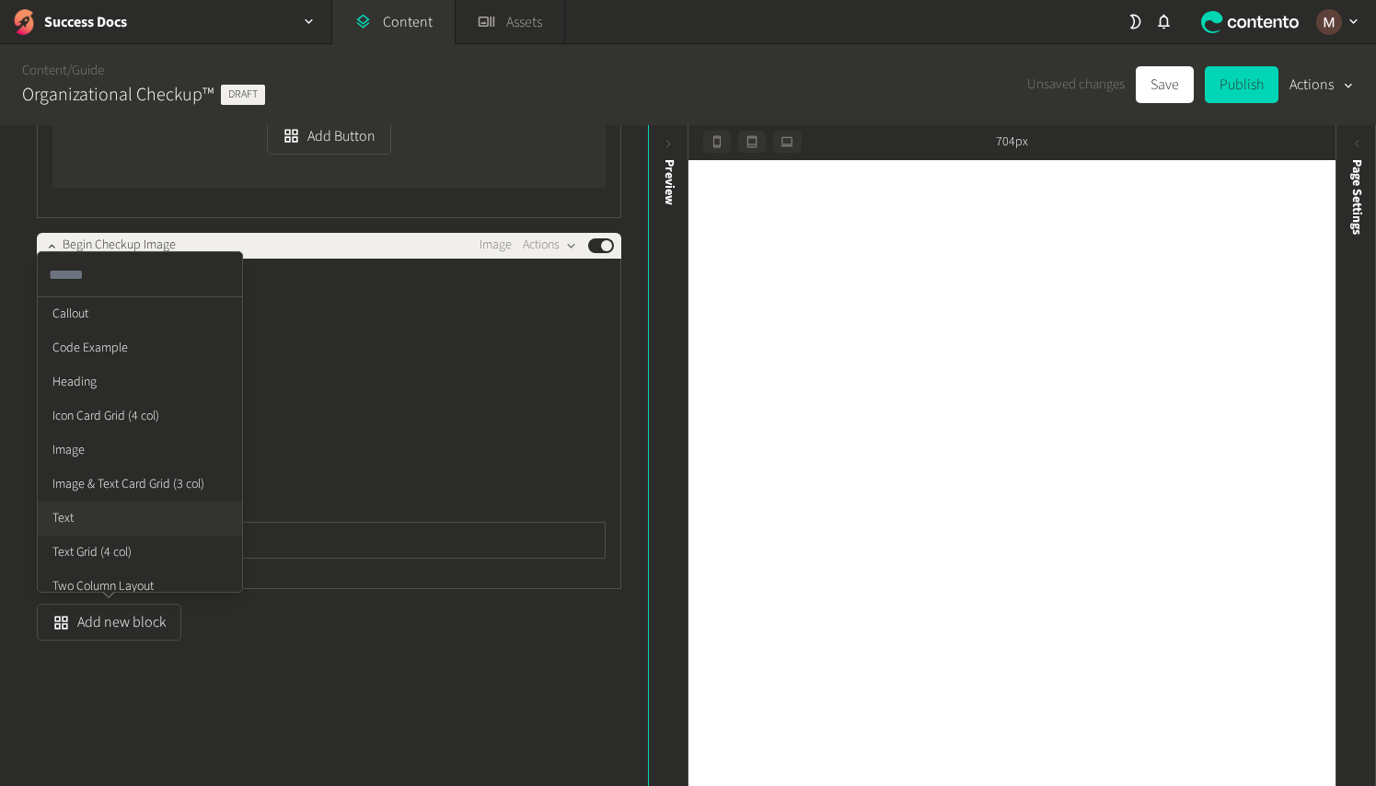
click at [90, 526] on li "Text" at bounding box center [140, 519] width 204 height 34
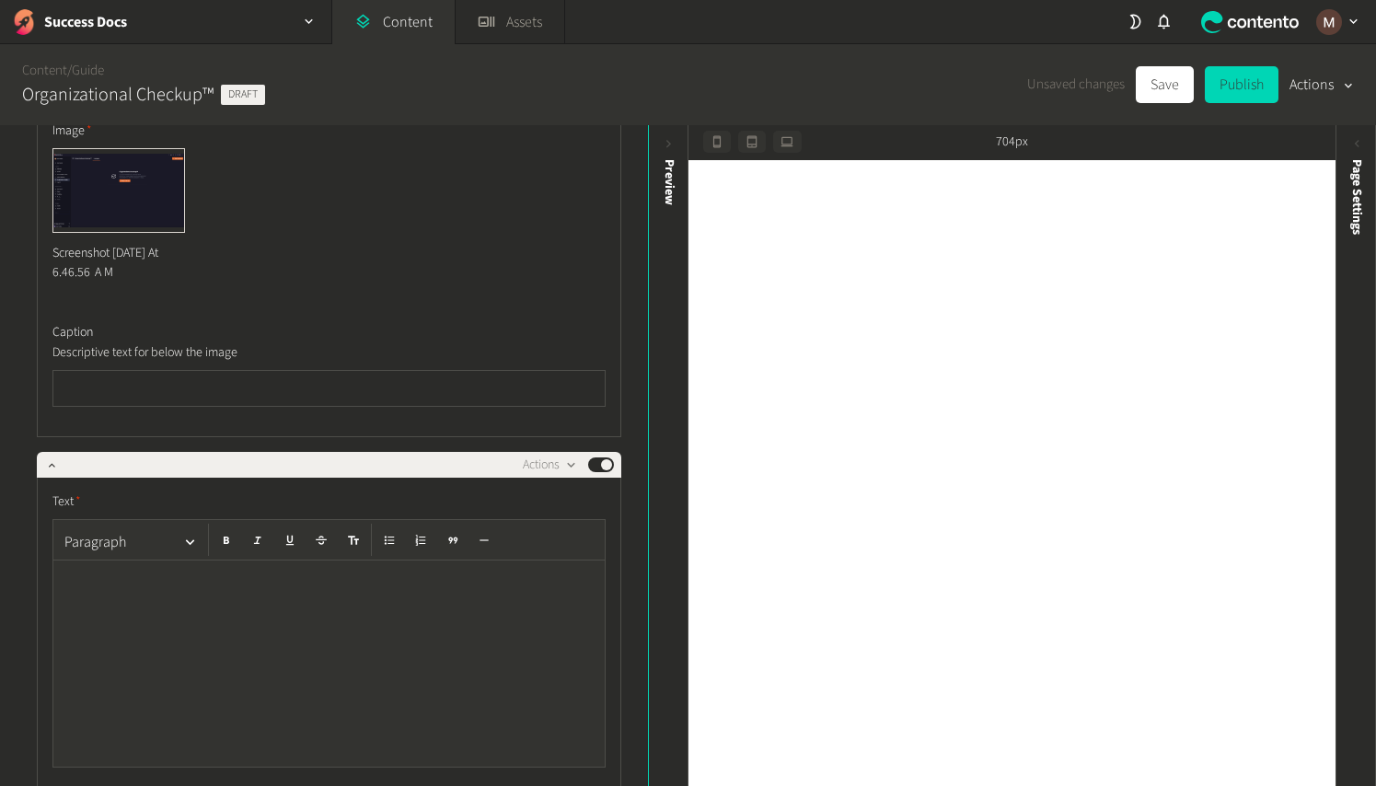
scroll to position [1558, 0]
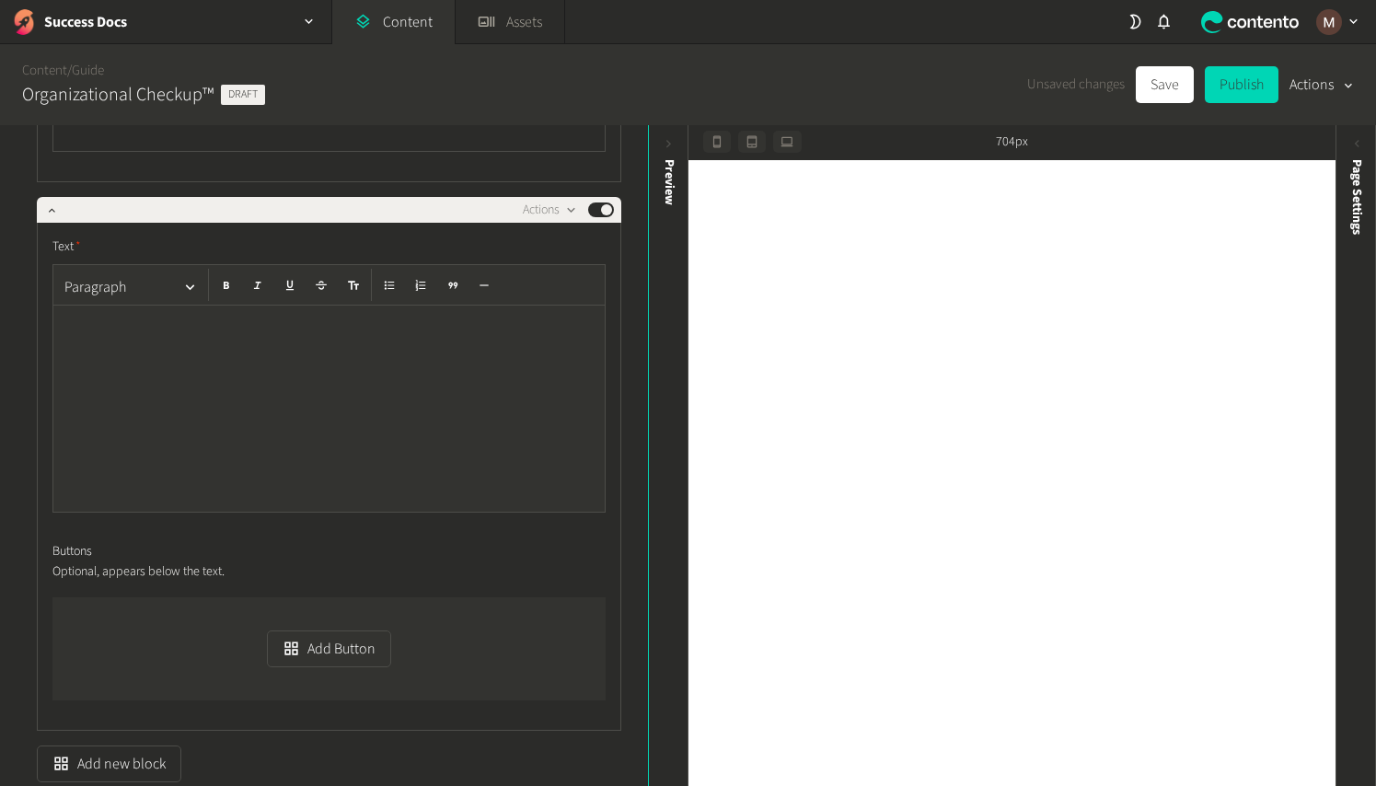
click at [224, 399] on div at bounding box center [328, 409] width 551 height 206
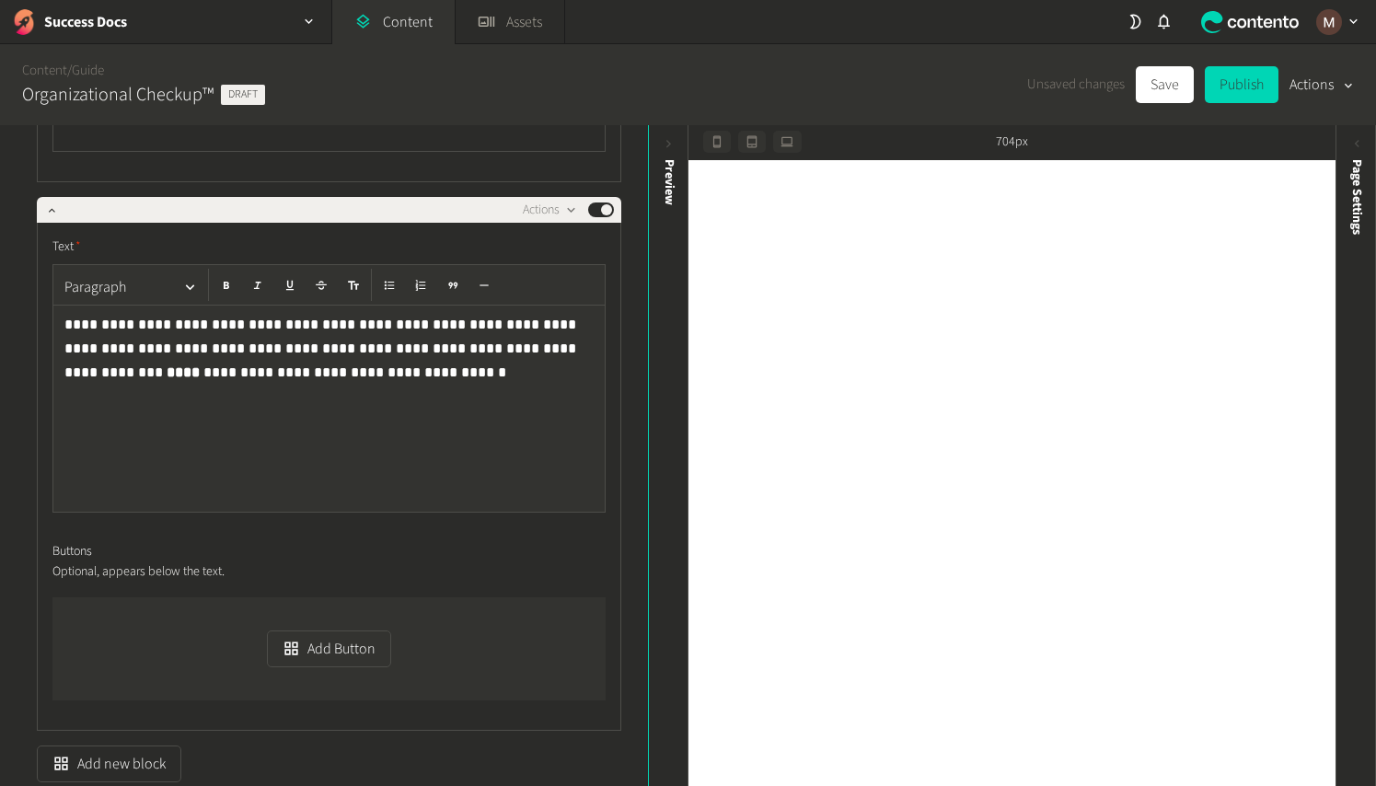
click at [438, 346] on p "**********" at bounding box center [323, 348] width 519 height 71
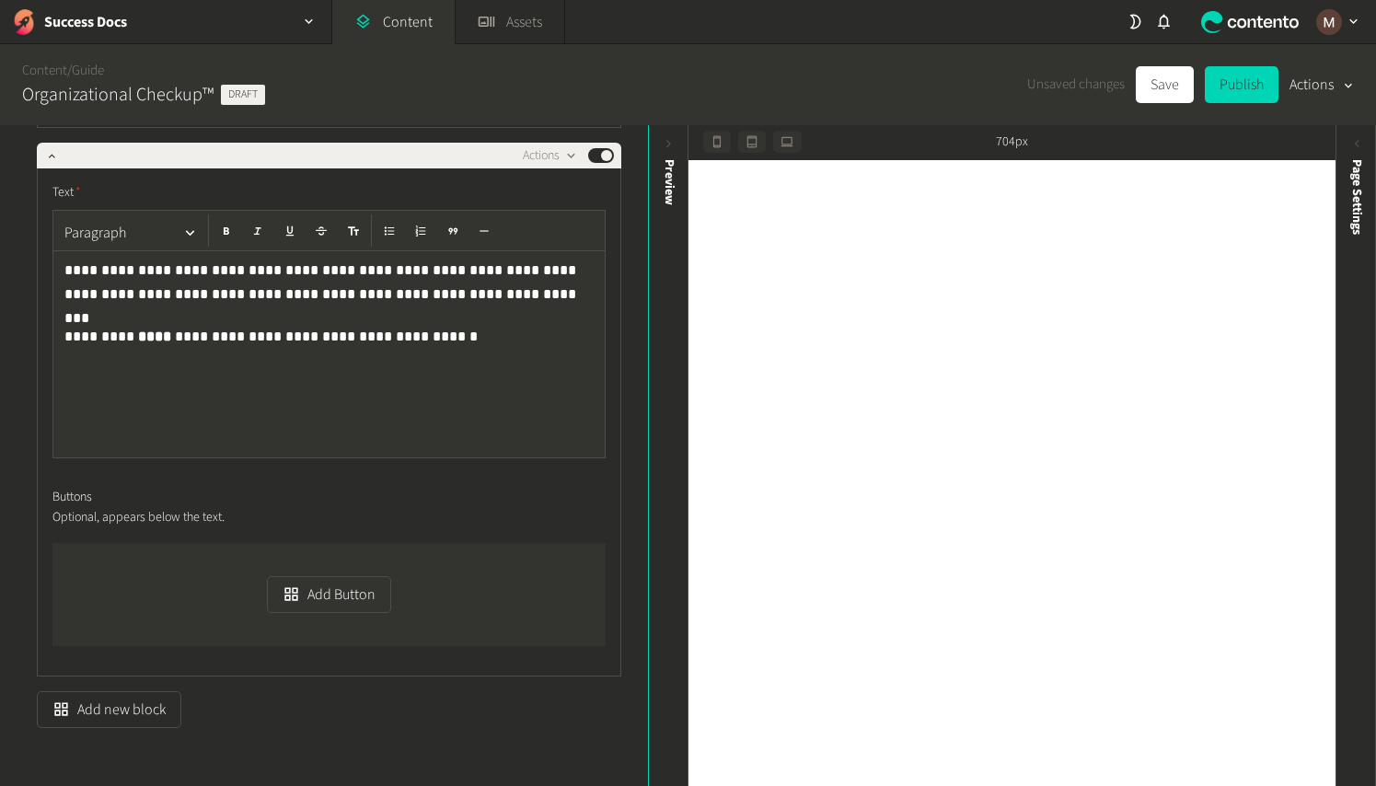
scroll to position [1700, 0]
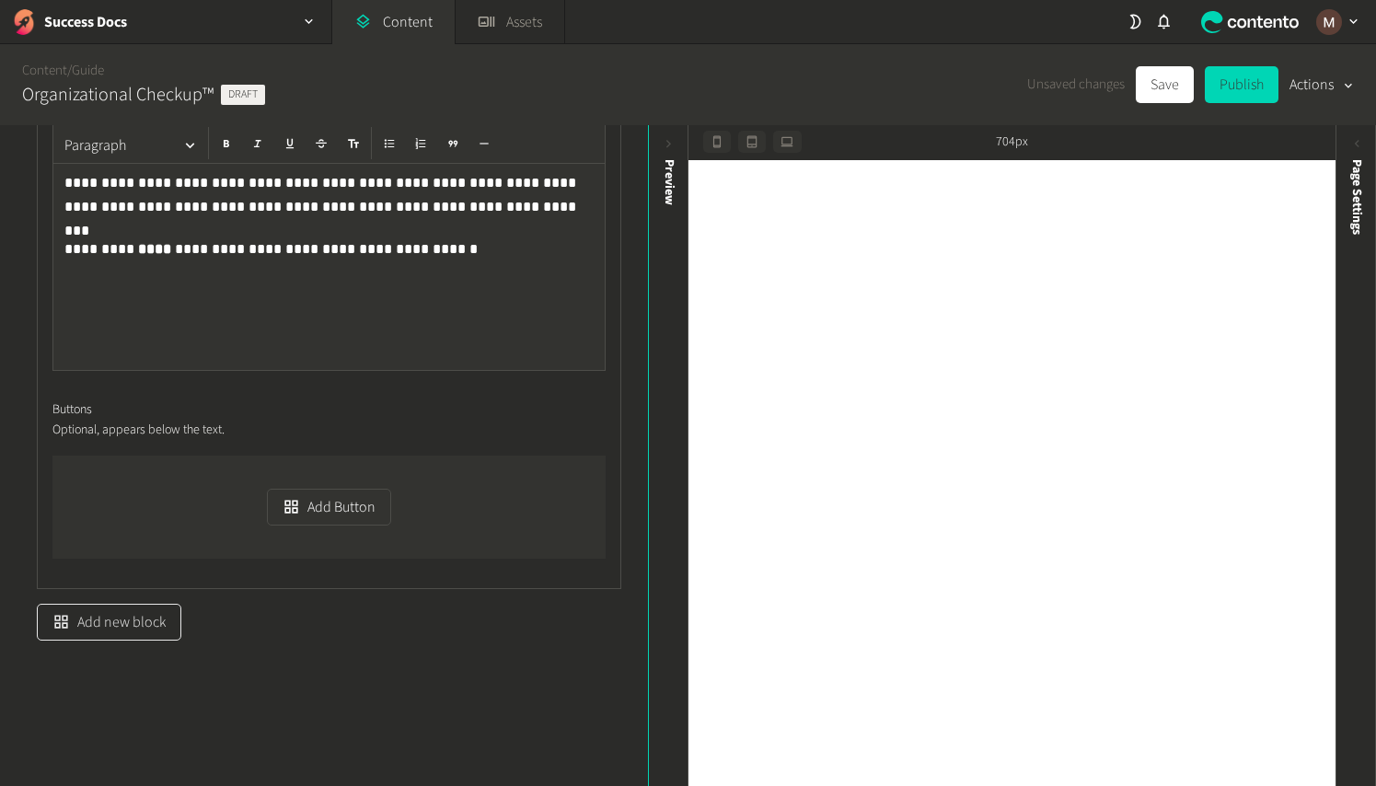
click at [156, 630] on button "Add new block" at bounding box center [109, 622] width 145 height 37
click at [144, 453] on li "Image" at bounding box center [140, 451] width 204 height 34
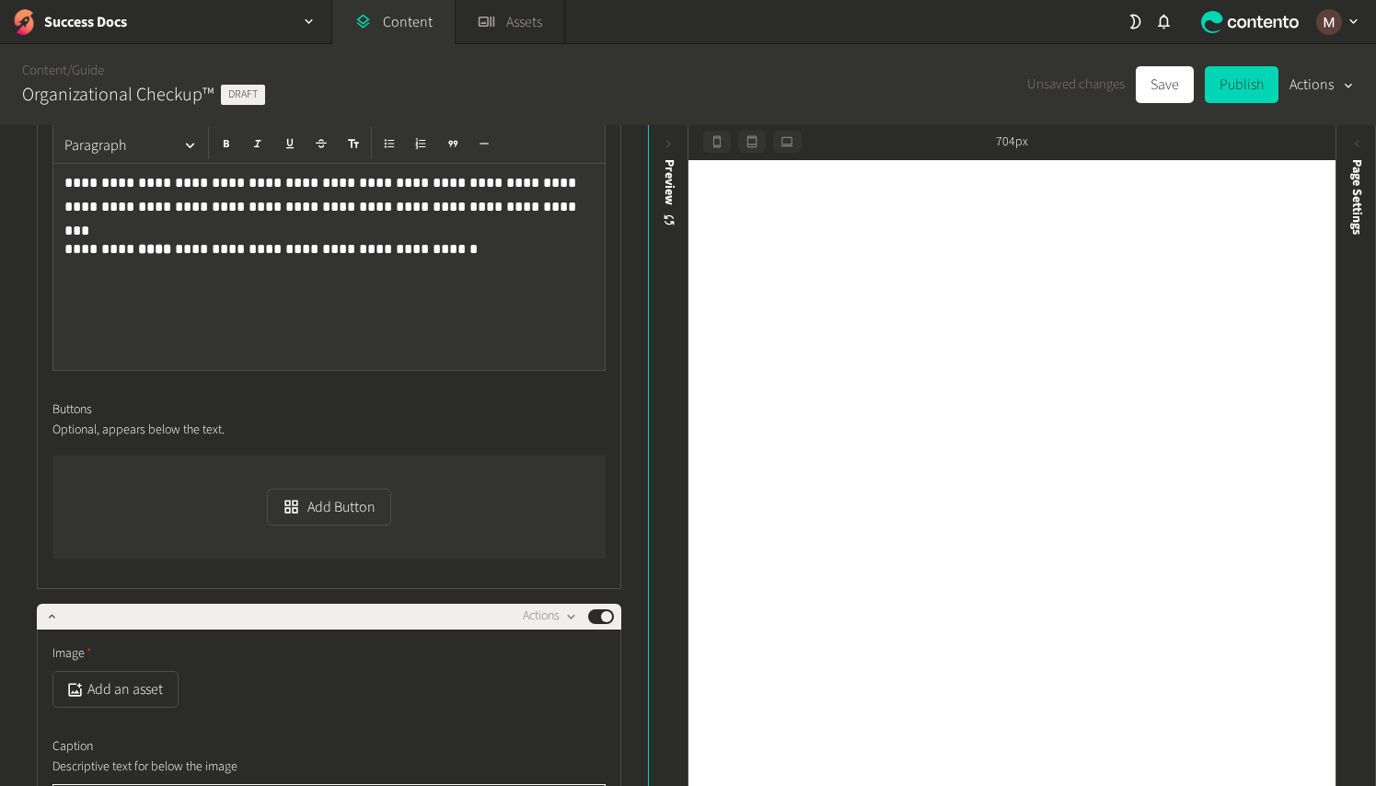
scroll to position [1733, 0]
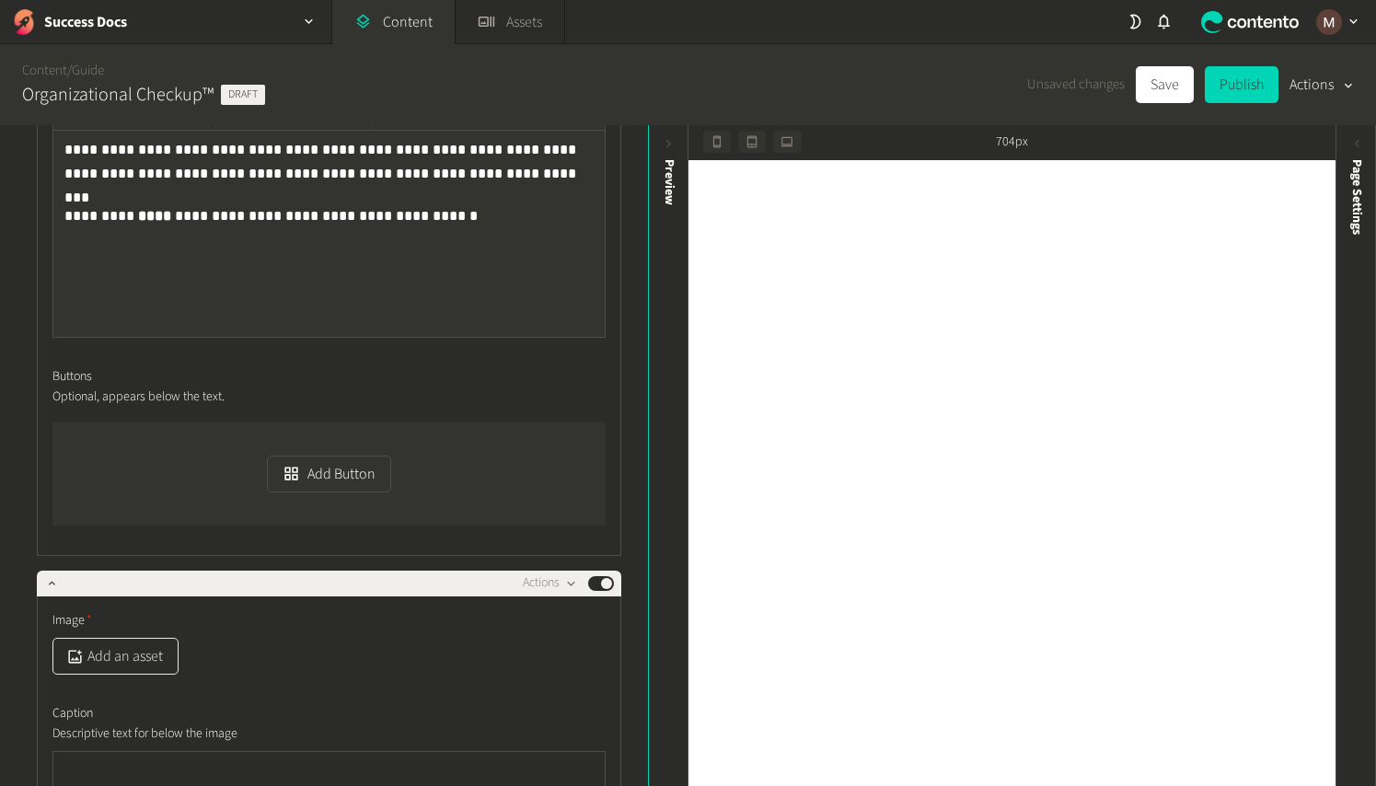
click at [131, 643] on button "Add an asset" at bounding box center [115, 656] width 126 height 37
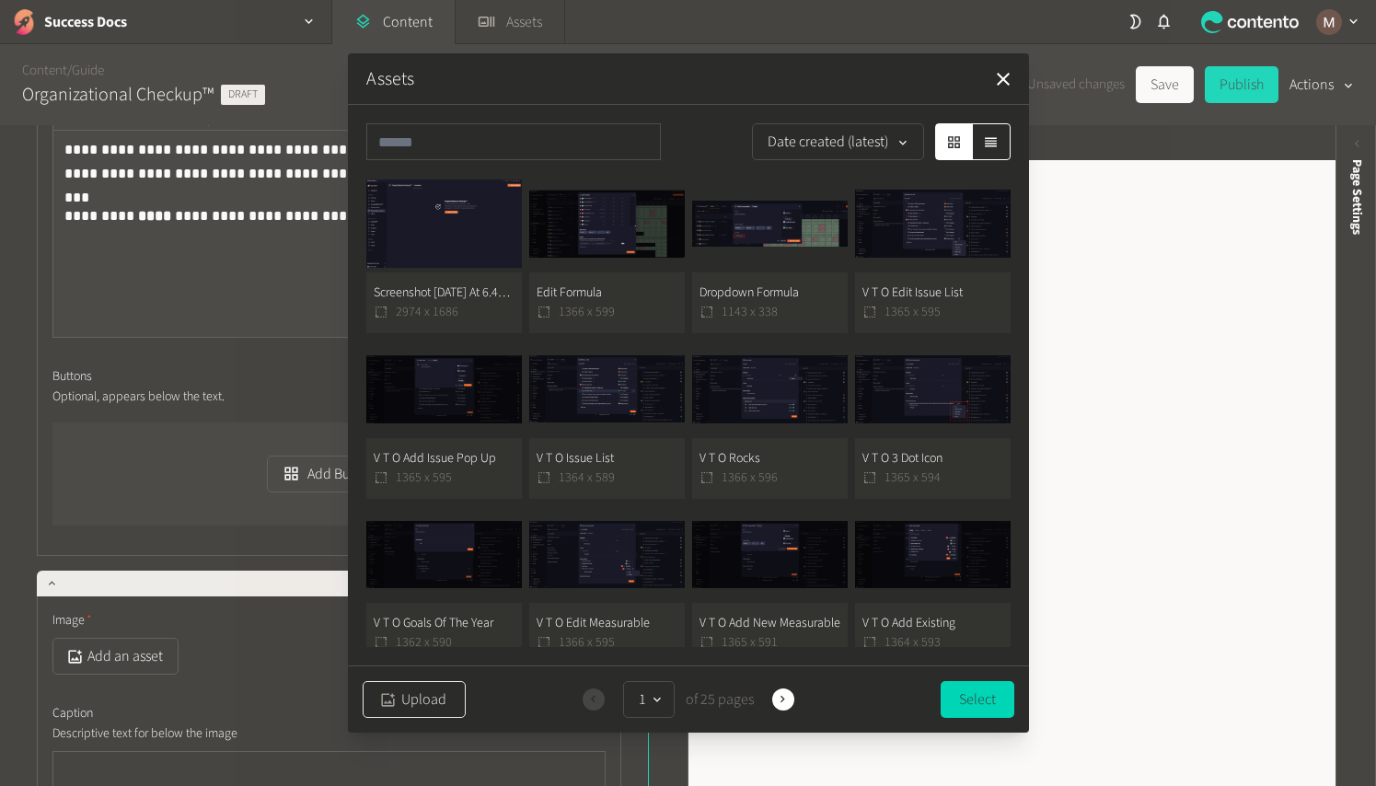
click at [390, 687] on button "Upload" at bounding box center [414, 699] width 103 height 37
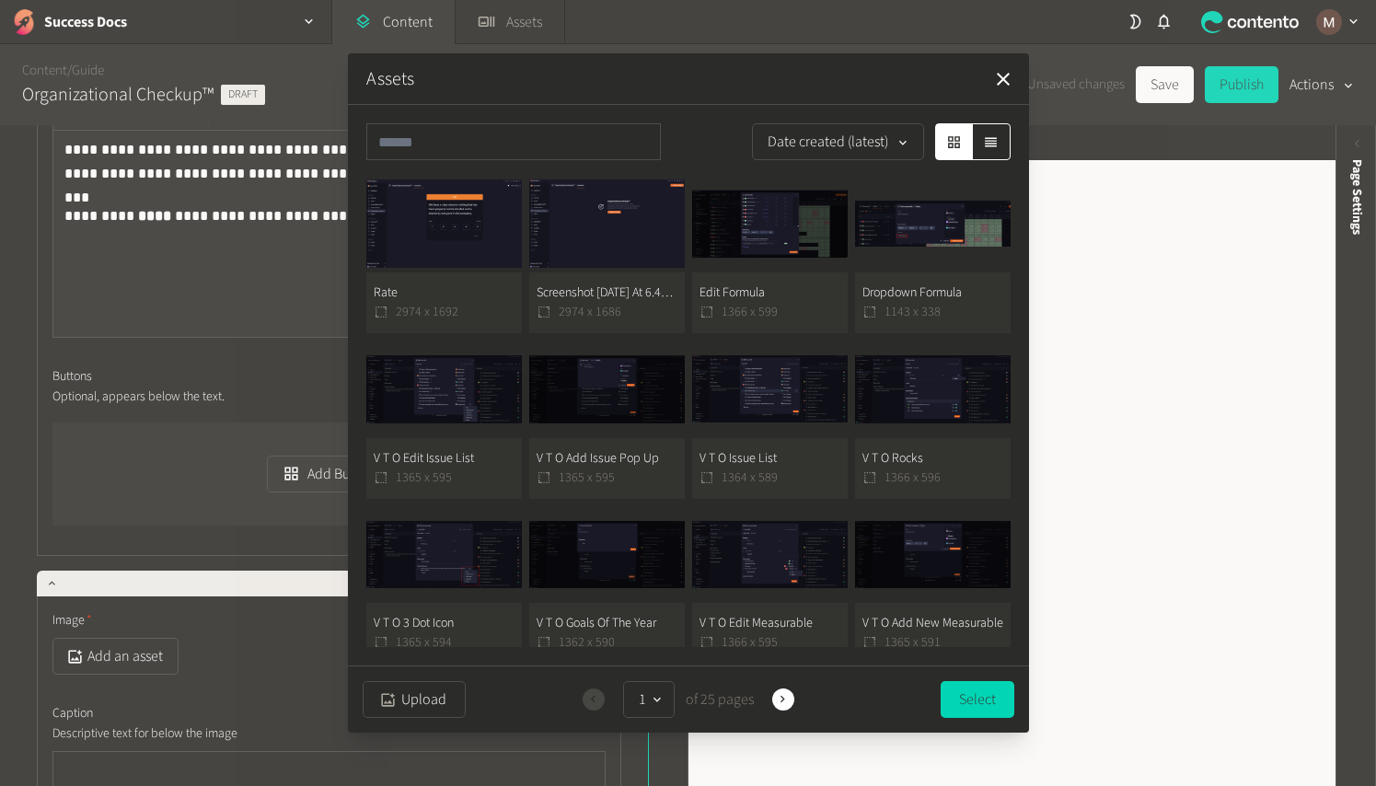
click at [457, 313] on button "Rate 2974 x 1692" at bounding box center [444, 254] width 156 height 158
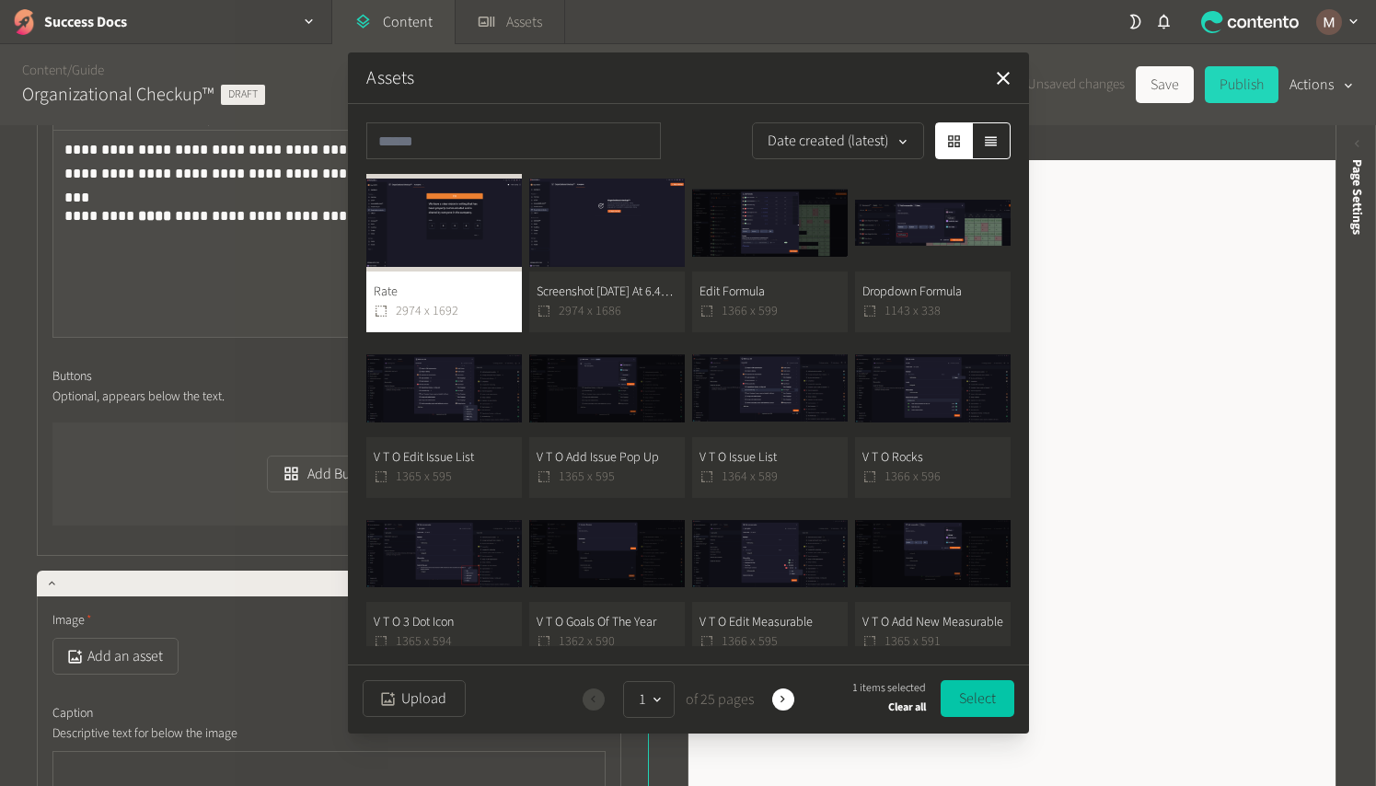
click at [957, 700] on button "Select" at bounding box center [978, 698] width 74 height 37
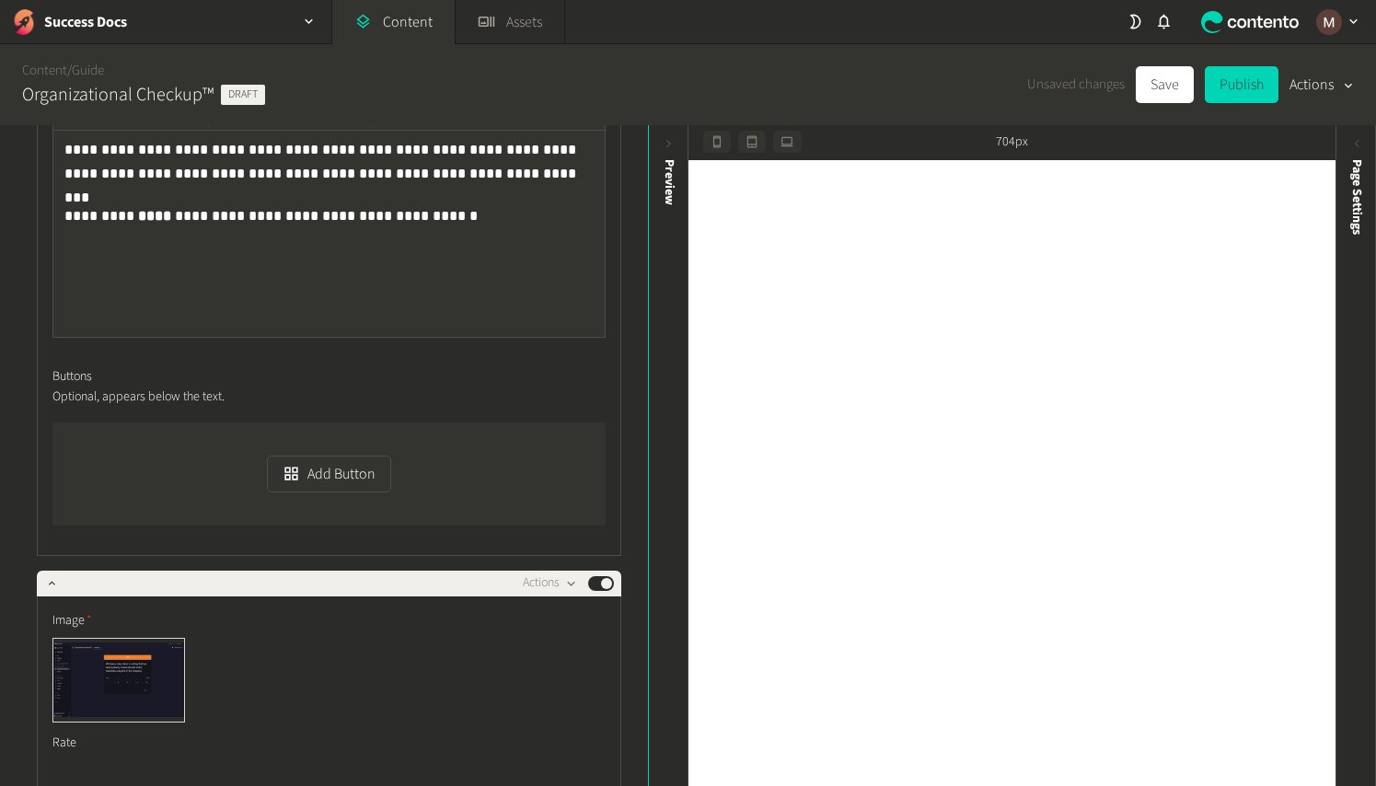
click at [629, 633] on div "**********" at bounding box center [323, 455] width 647 height 661
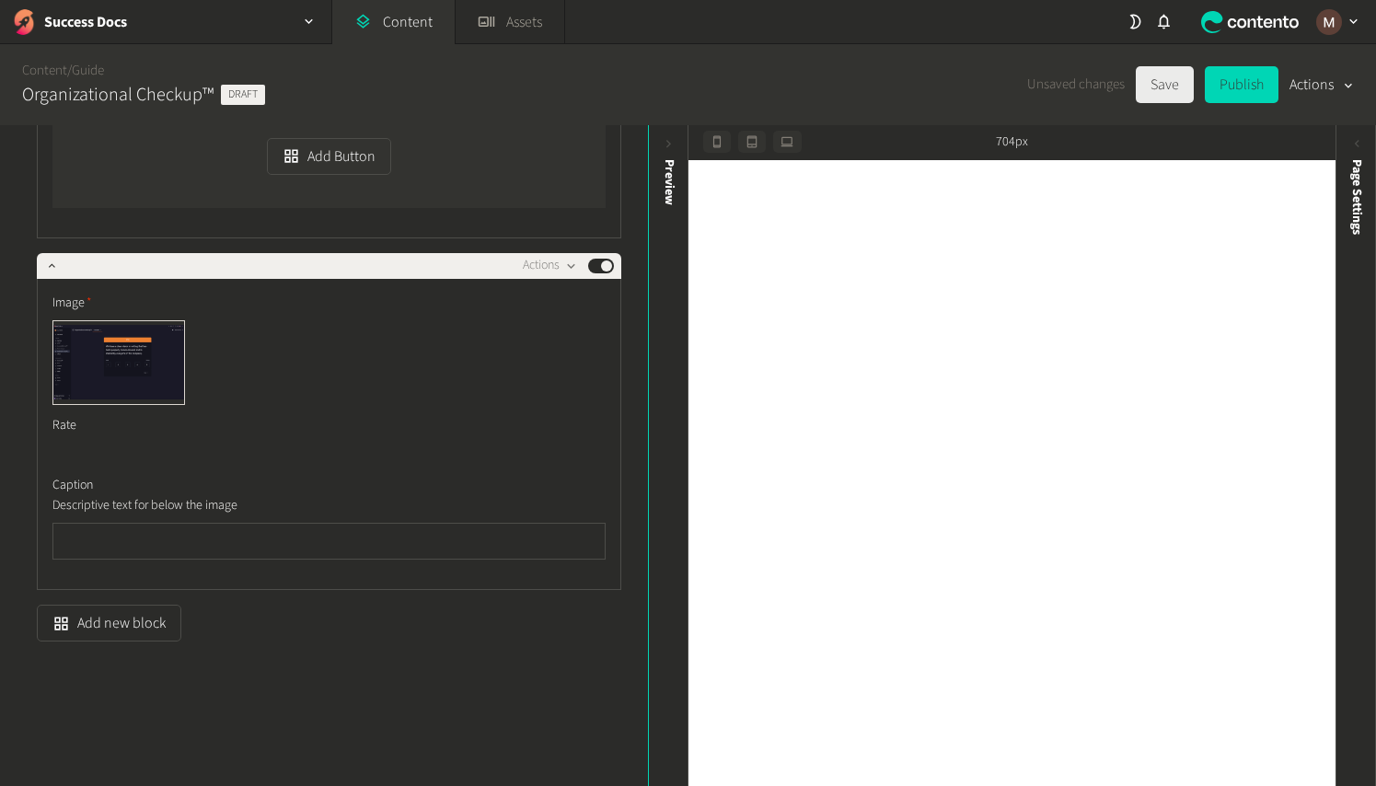
click at [1169, 87] on button "Save" at bounding box center [1165, 84] width 58 height 37
click at [146, 622] on button "Add new block" at bounding box center [109, 623] width 145 height 37
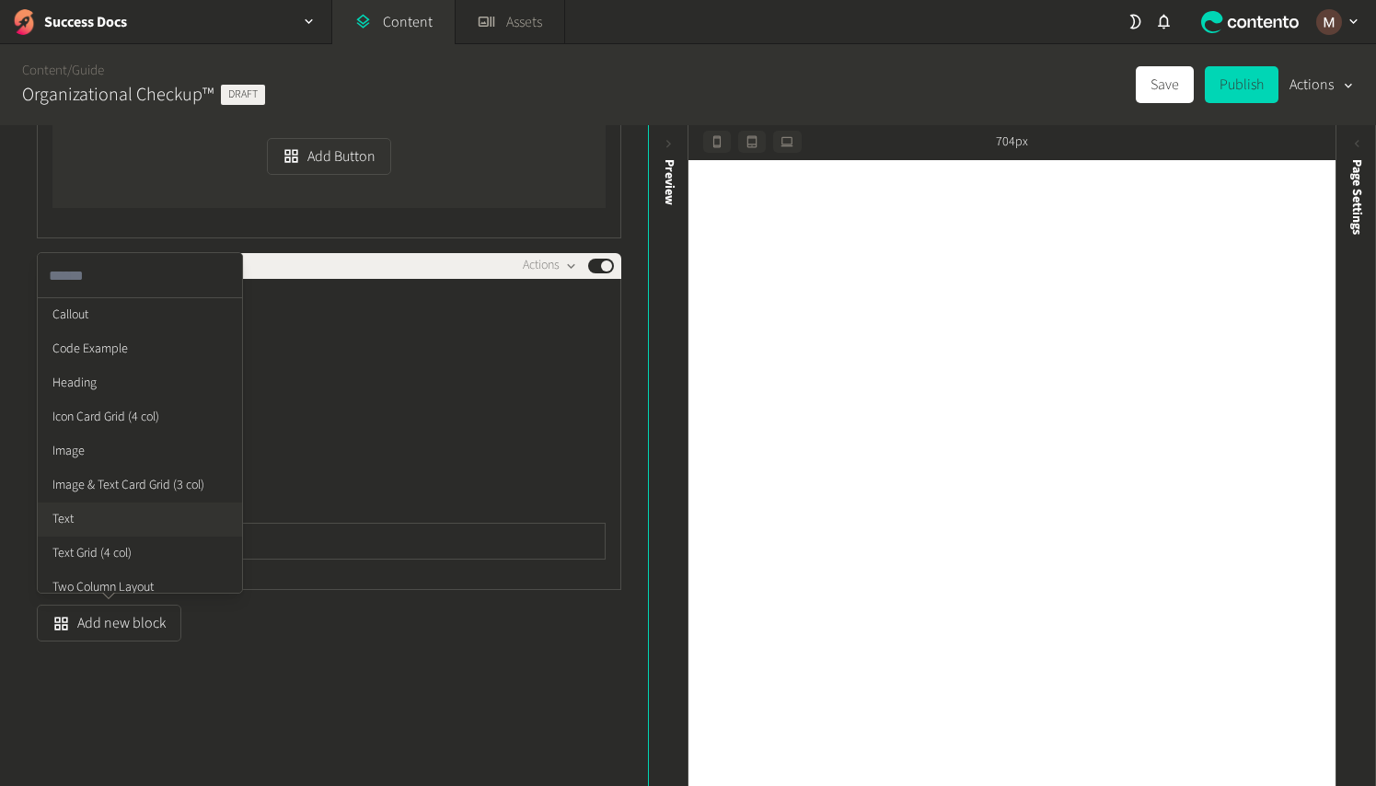
click at [99, 515] on li "Text" at bounding box center [140, 520] width 204 height 34
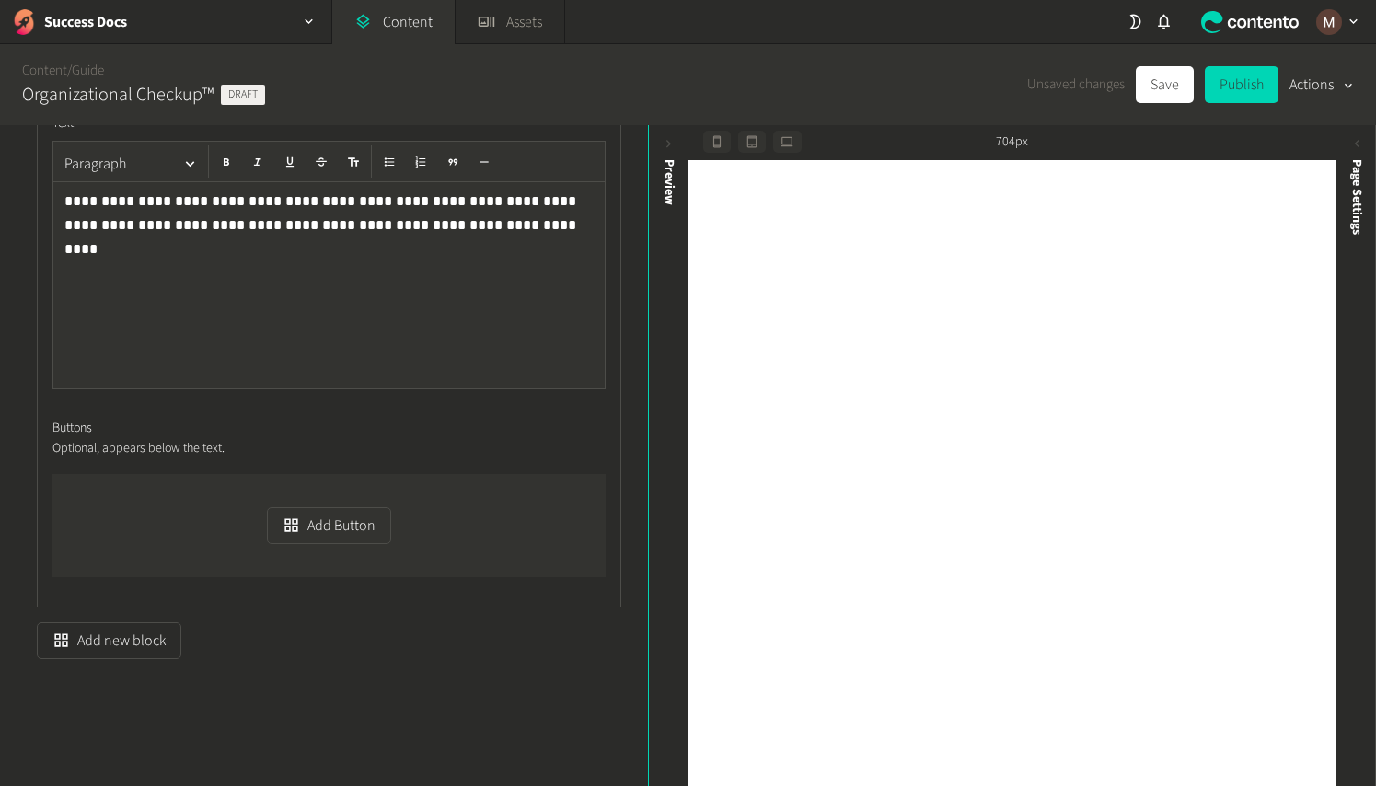
scroll to position [2599, 0]
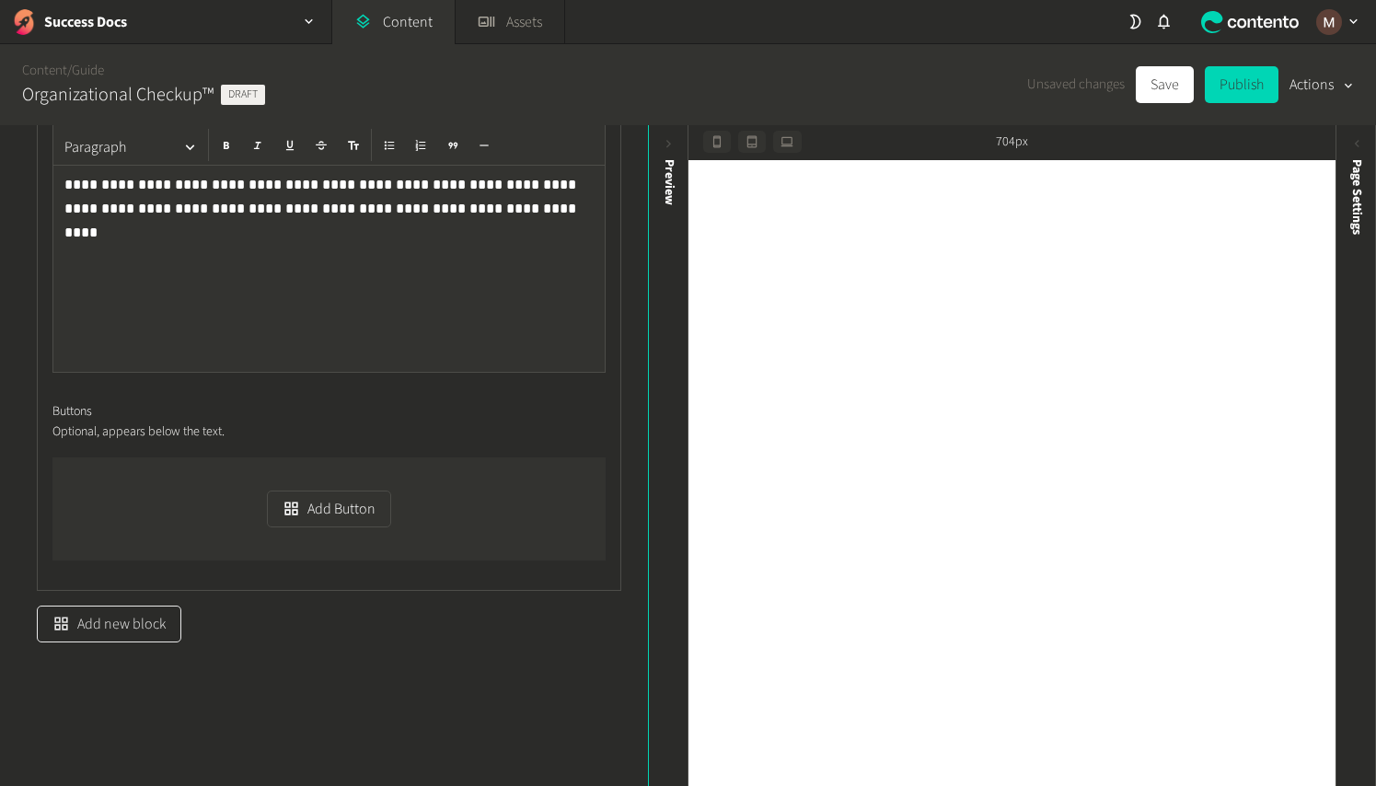
click at [128, 634] on button "Add new block" at bounding box center [109, 624] width 145 height 37
click at [133, 439] on li "Image" at bounding box center [140, 452] width 204 height 34
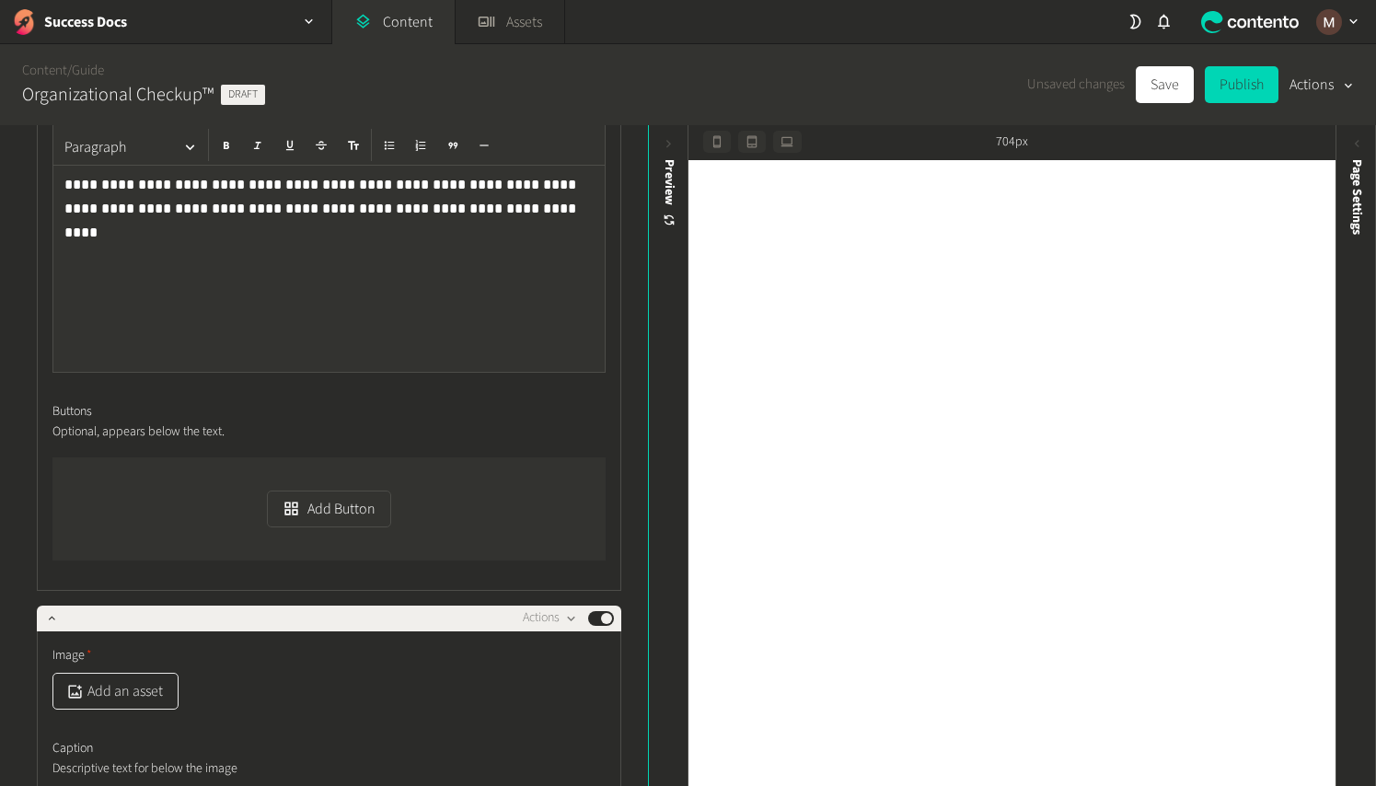
scroll to position [2632, 0]
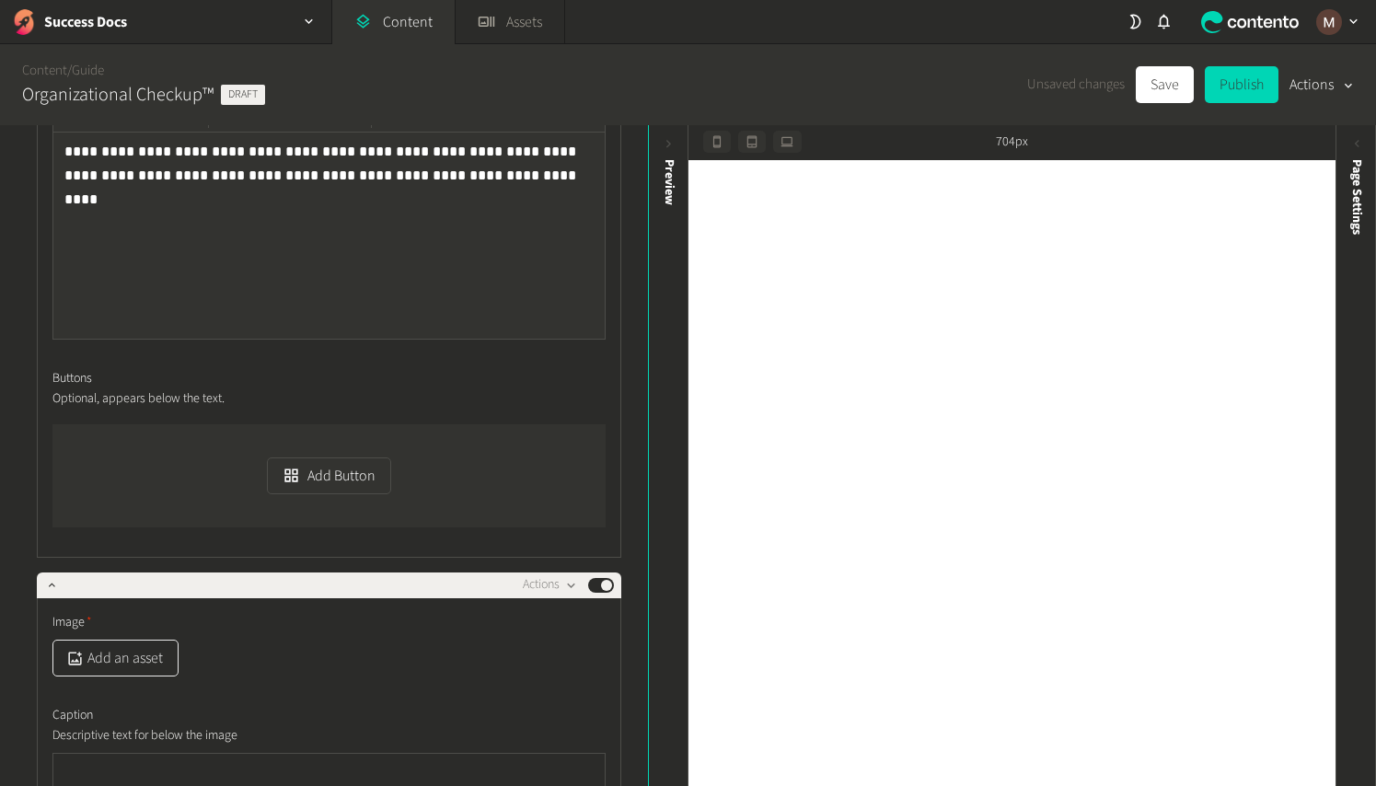
click at [108, 657] on button "Add an asset" at bounding box center [115, 658] width 126 height 37
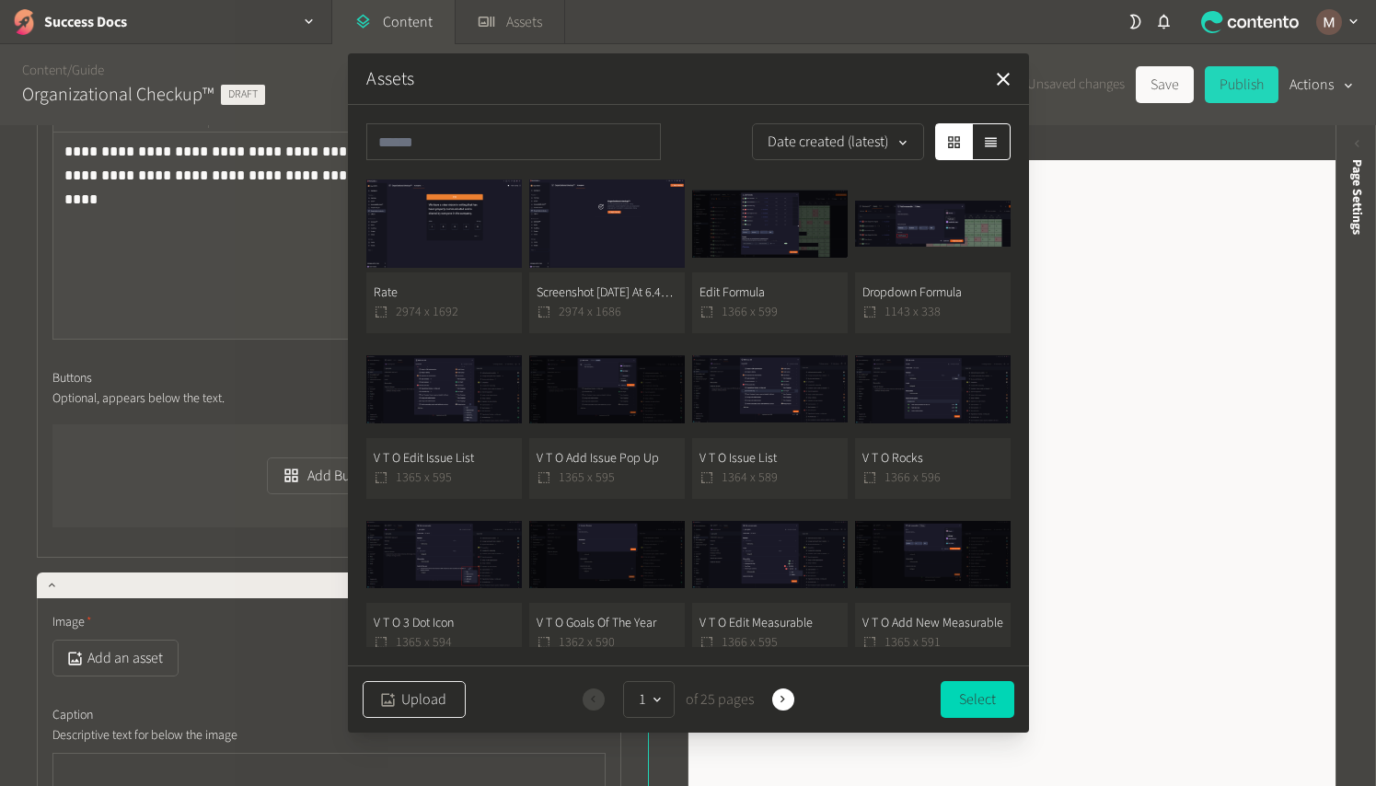
click at [404, 694] on button "Upload" at bounding box center [414, 699] width 103 height 37
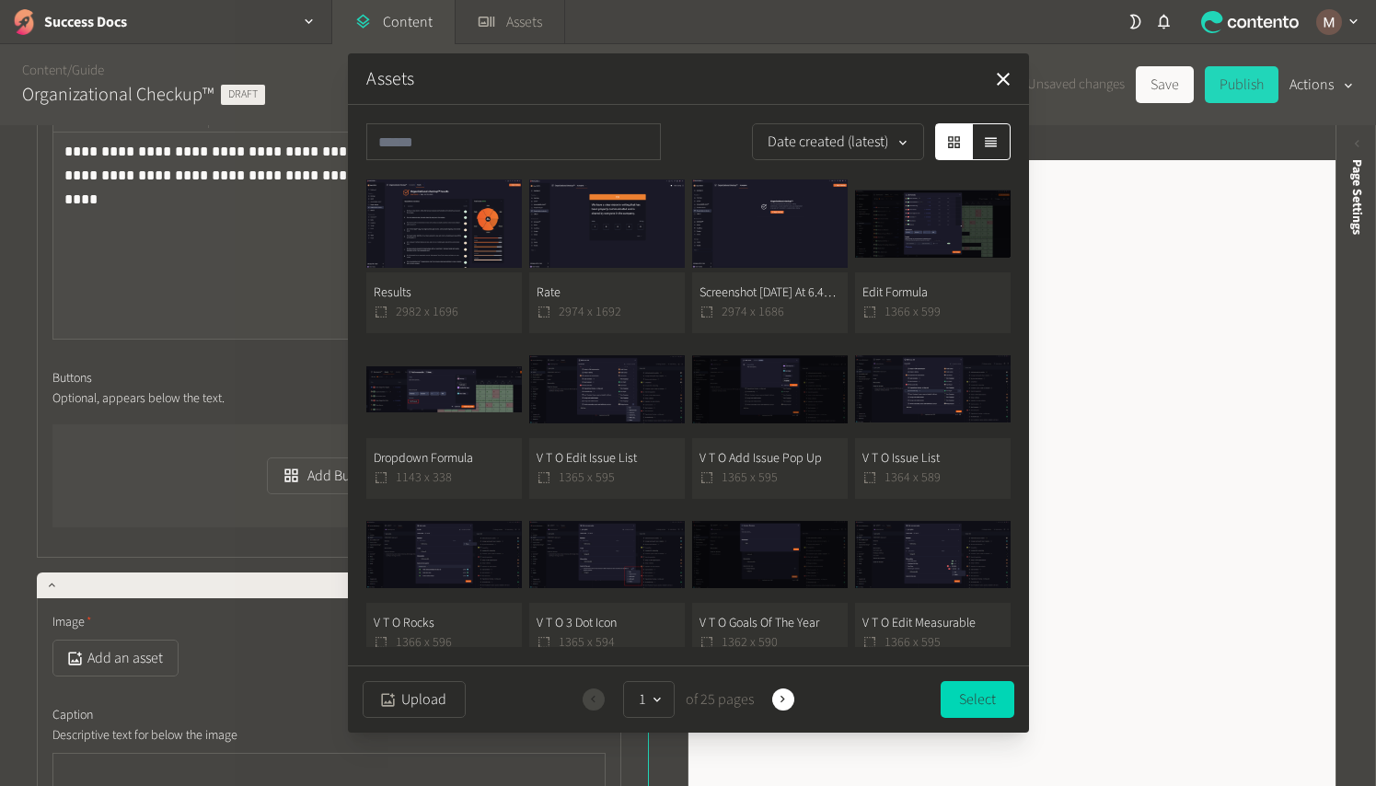
click at [458, 294] on button "Results 2982 x 1696" at bounding box center [444, 254] width 156 height 158
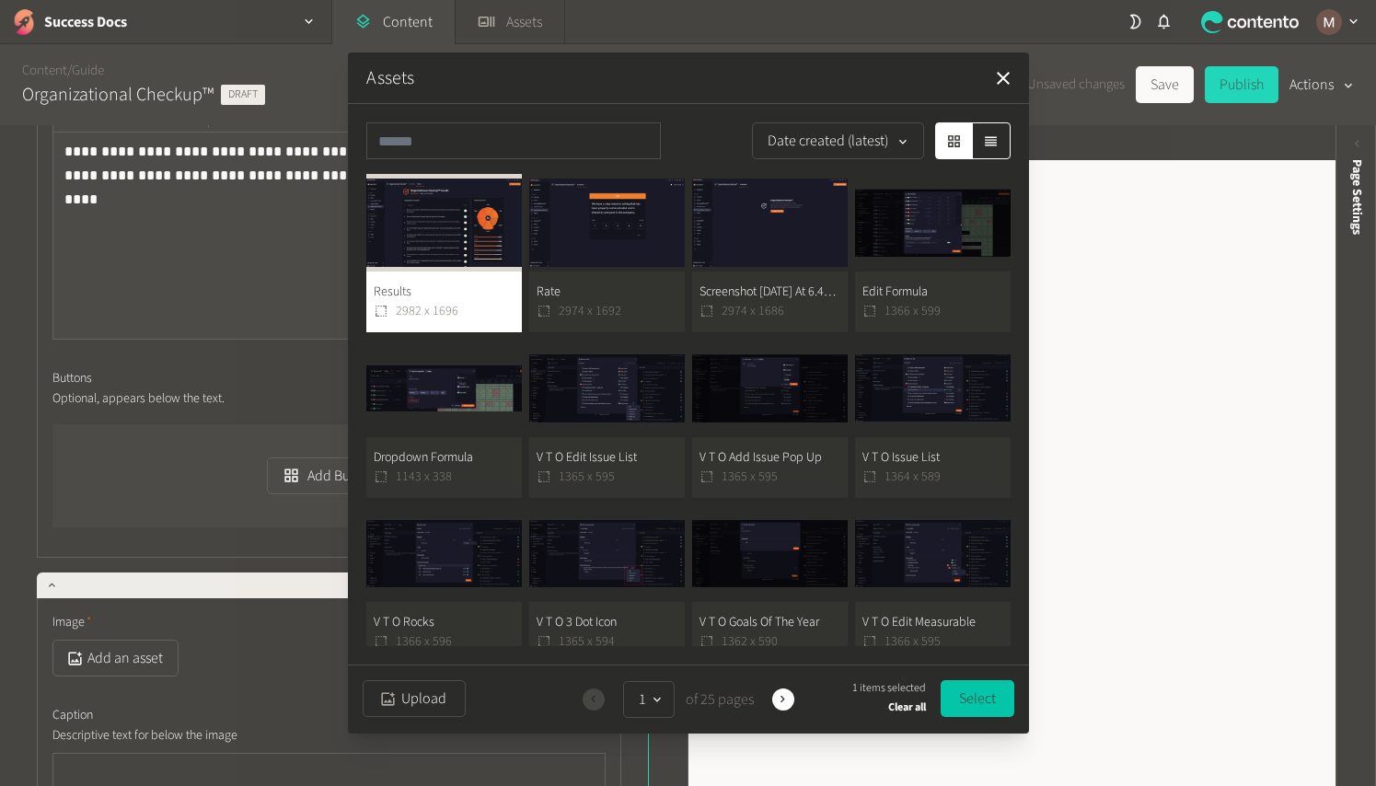
click at [961, 694] on button "Select" at bounding box center [978, 698] width 74 height 37
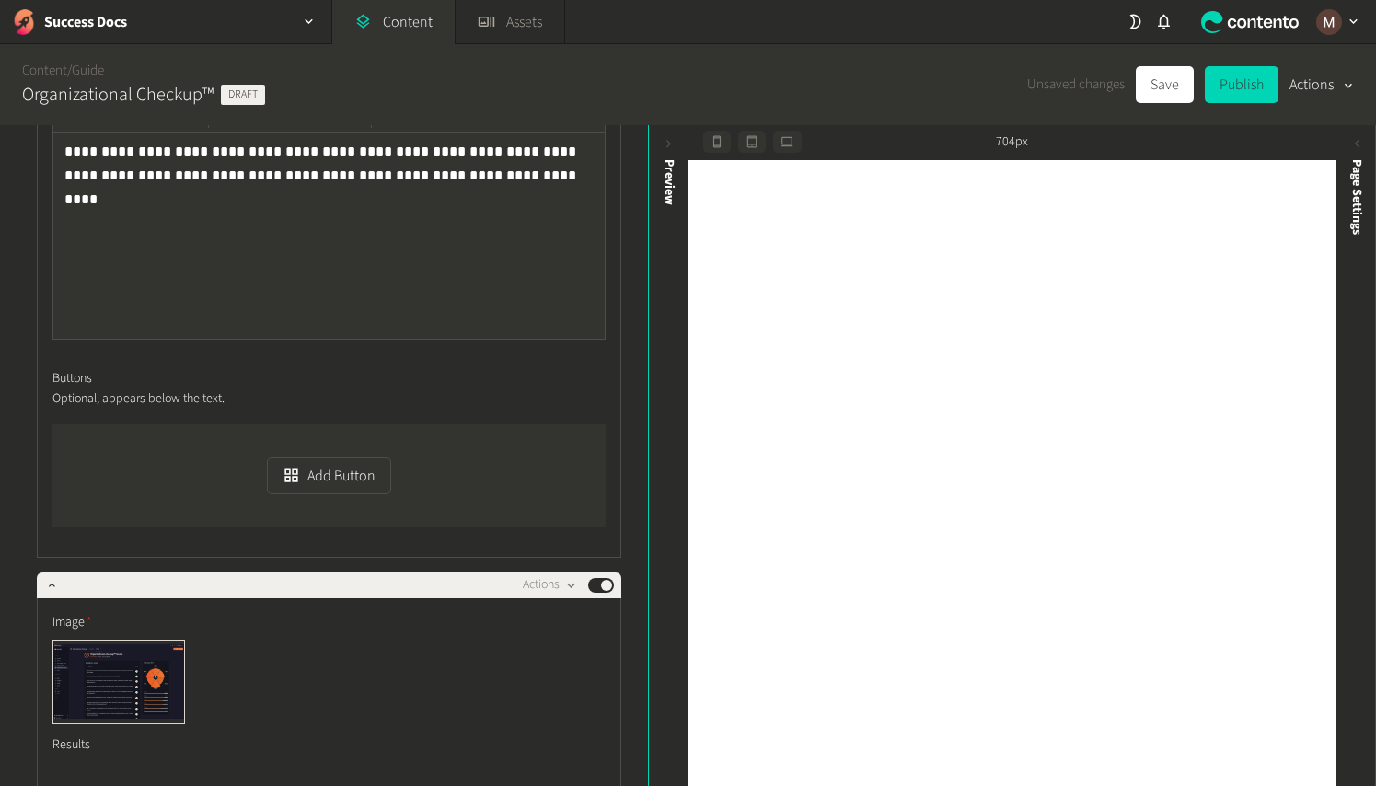
click at [632, 602] on div "**********" at bounding box center [323, 455] width 647 height 661
click at [1149, 85] on button "Save" at bounding box center [1165, 84] width 58 height 37
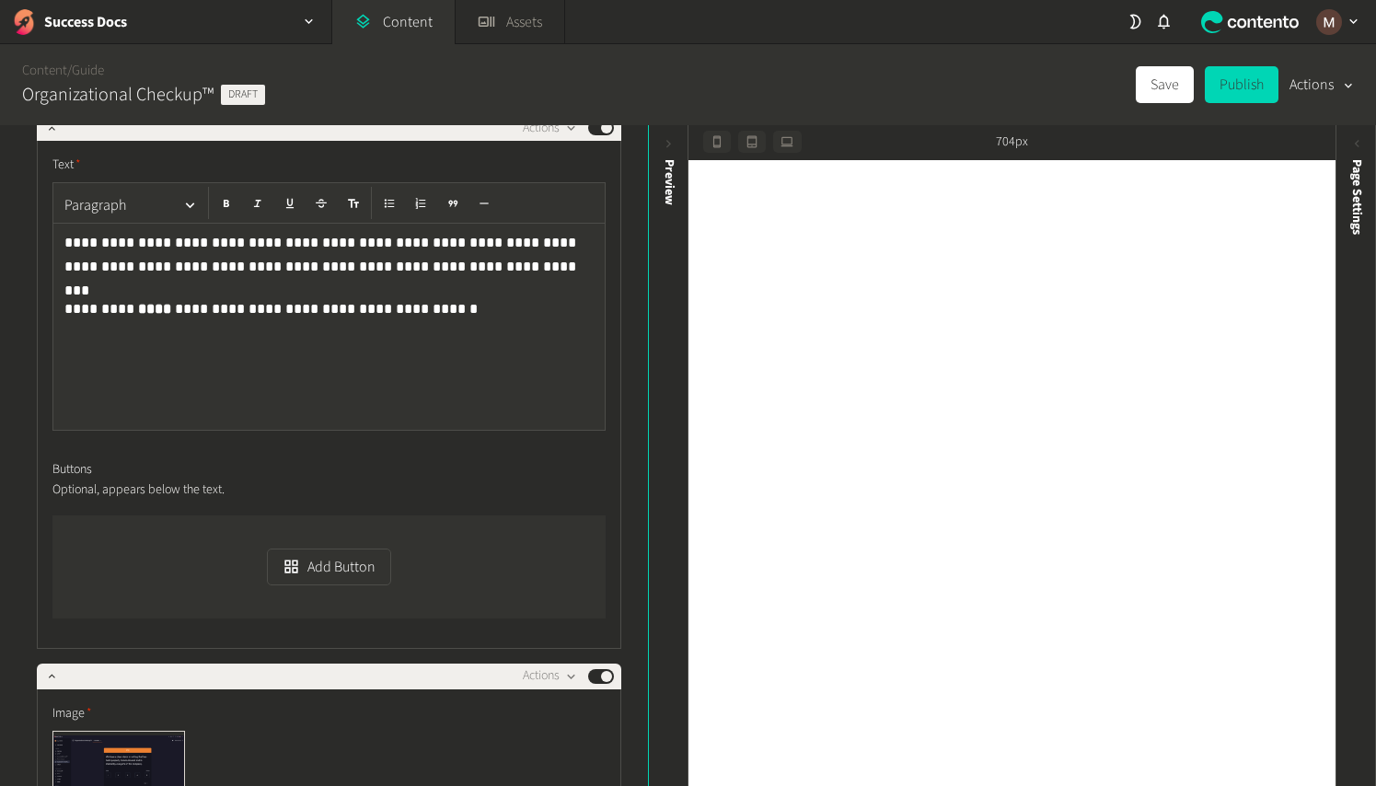
scroll to position [1609, 0]
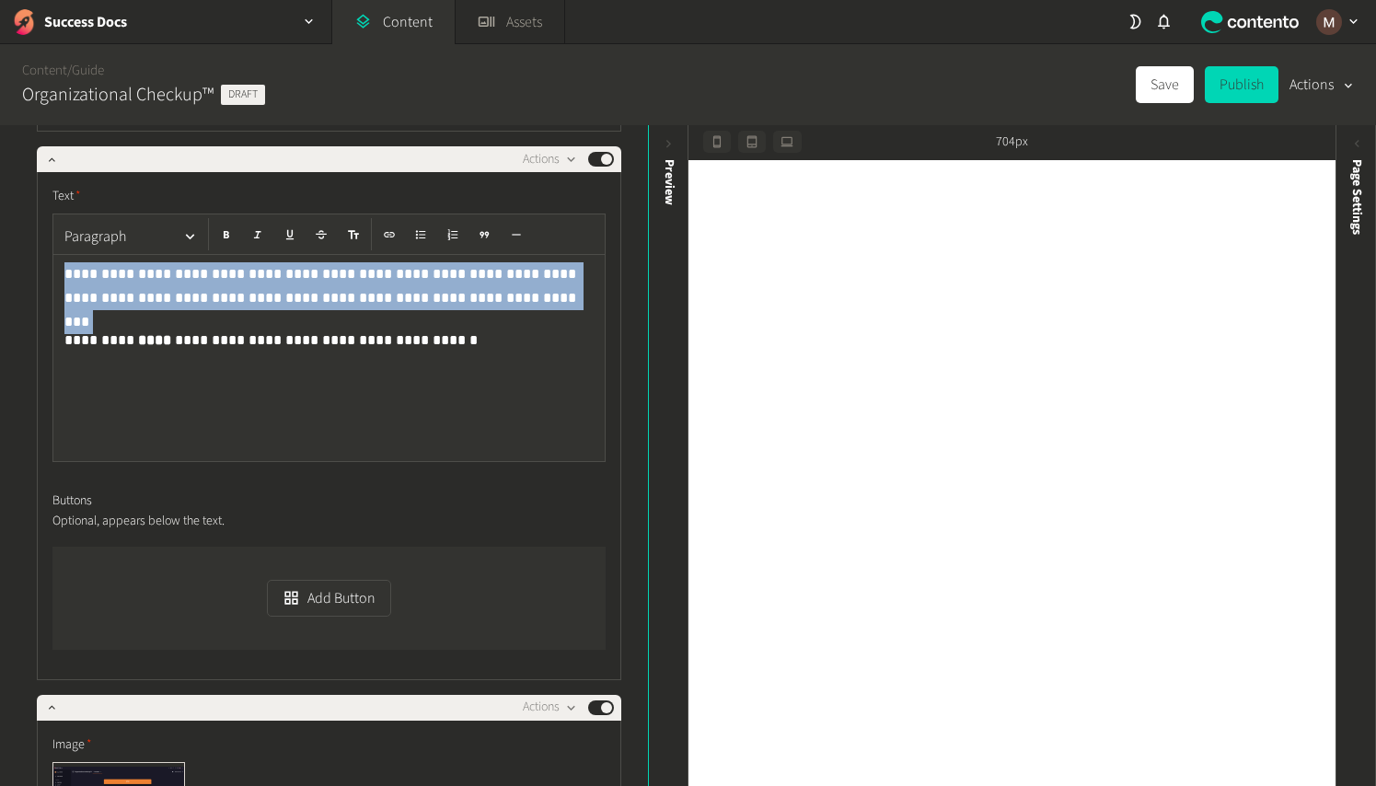
drag, startPoint x: 454, startPoint y: 297, endPoint x: 58, endPoint y: 271, distance: 396.7
click at [58, 271] on div "**********" at bounding box center [328, 358] width 551 height 206
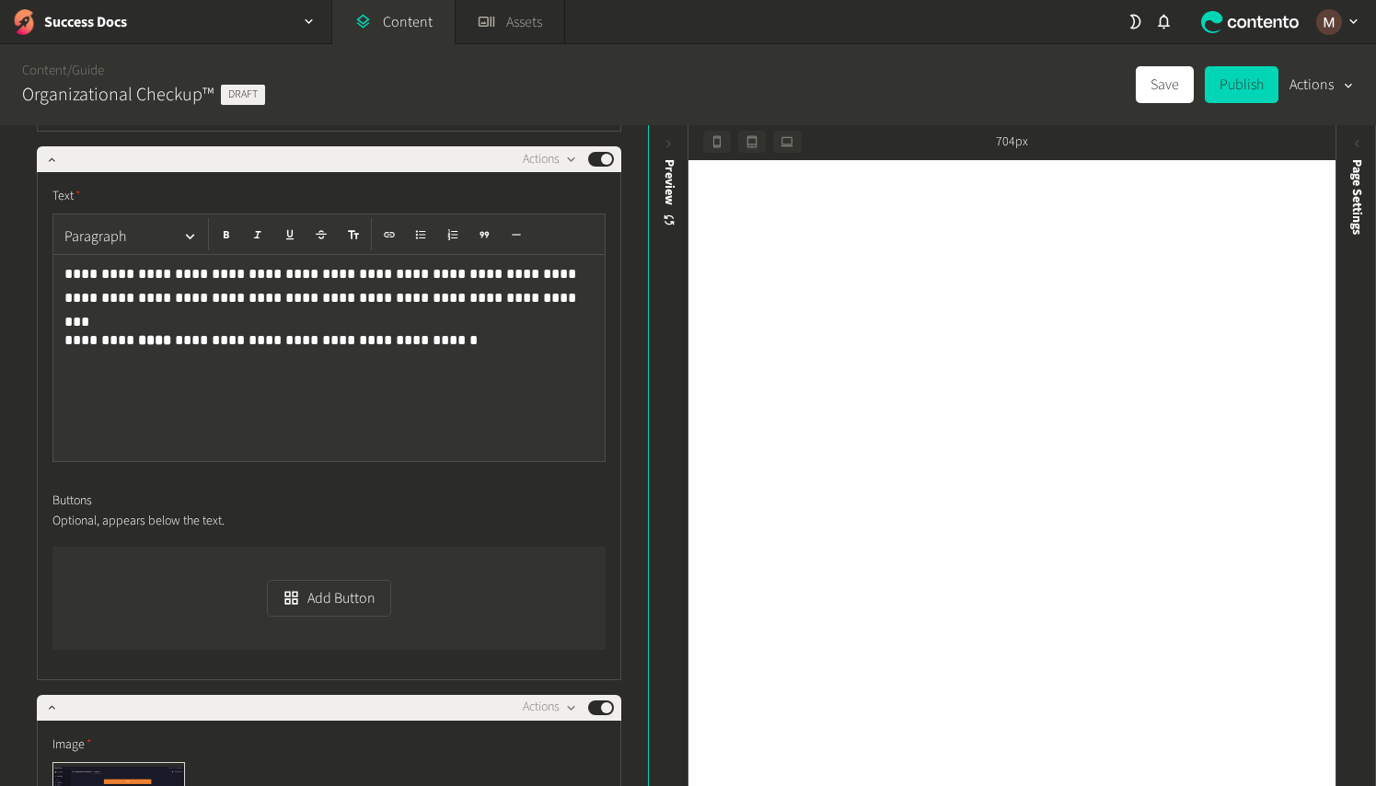
click at [325, 350] on div "**********" at bounding box center [328, 358] width 551 height 206
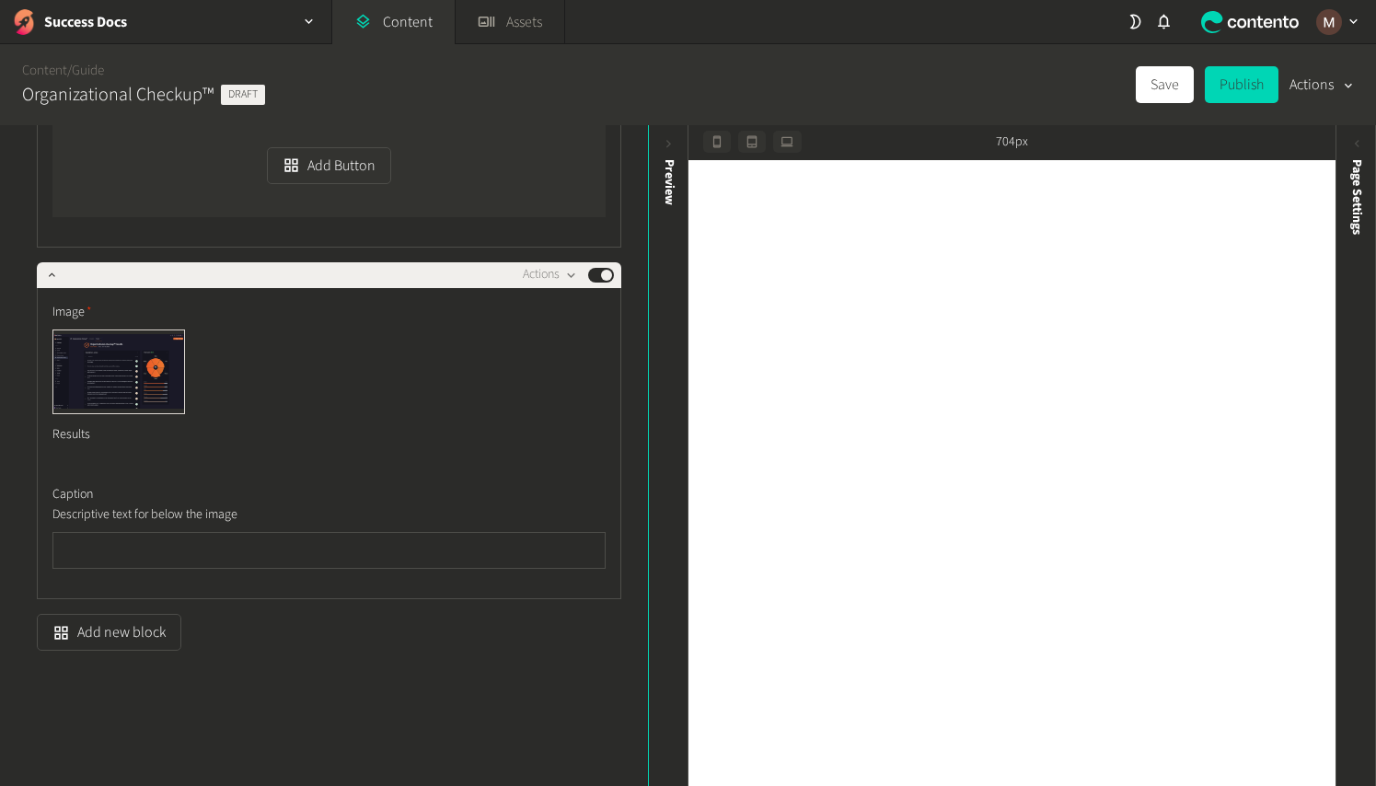
scroll to position [2949, 0]
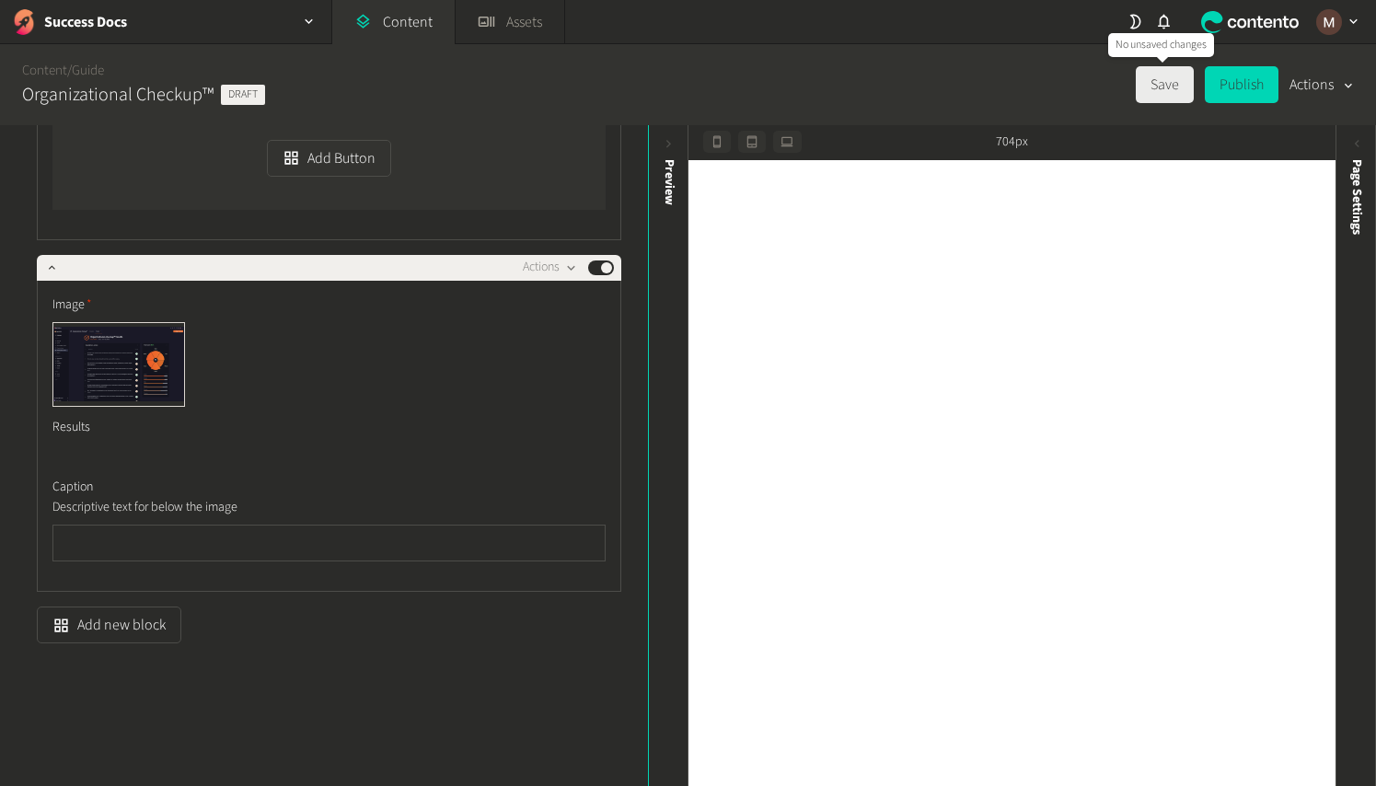
click at [1158, 81] on button "Save" at bounding box center [1165, 84] width 58 height 37
